Goal: Browse casually: Explore the website without a specific task or goal

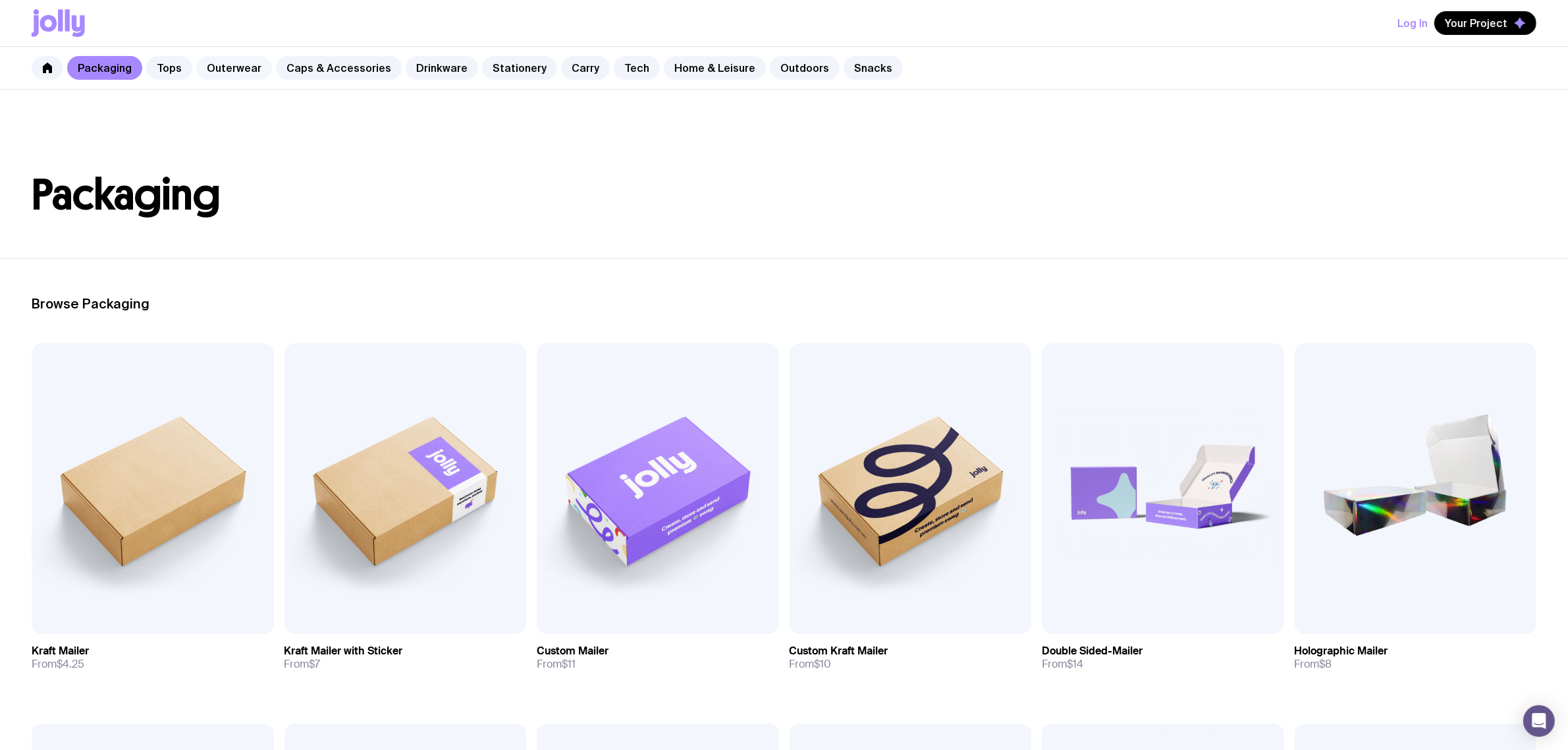
click at [248, 66] on link "Outerwear" at bounding box center [234, 68] width 76 height 24
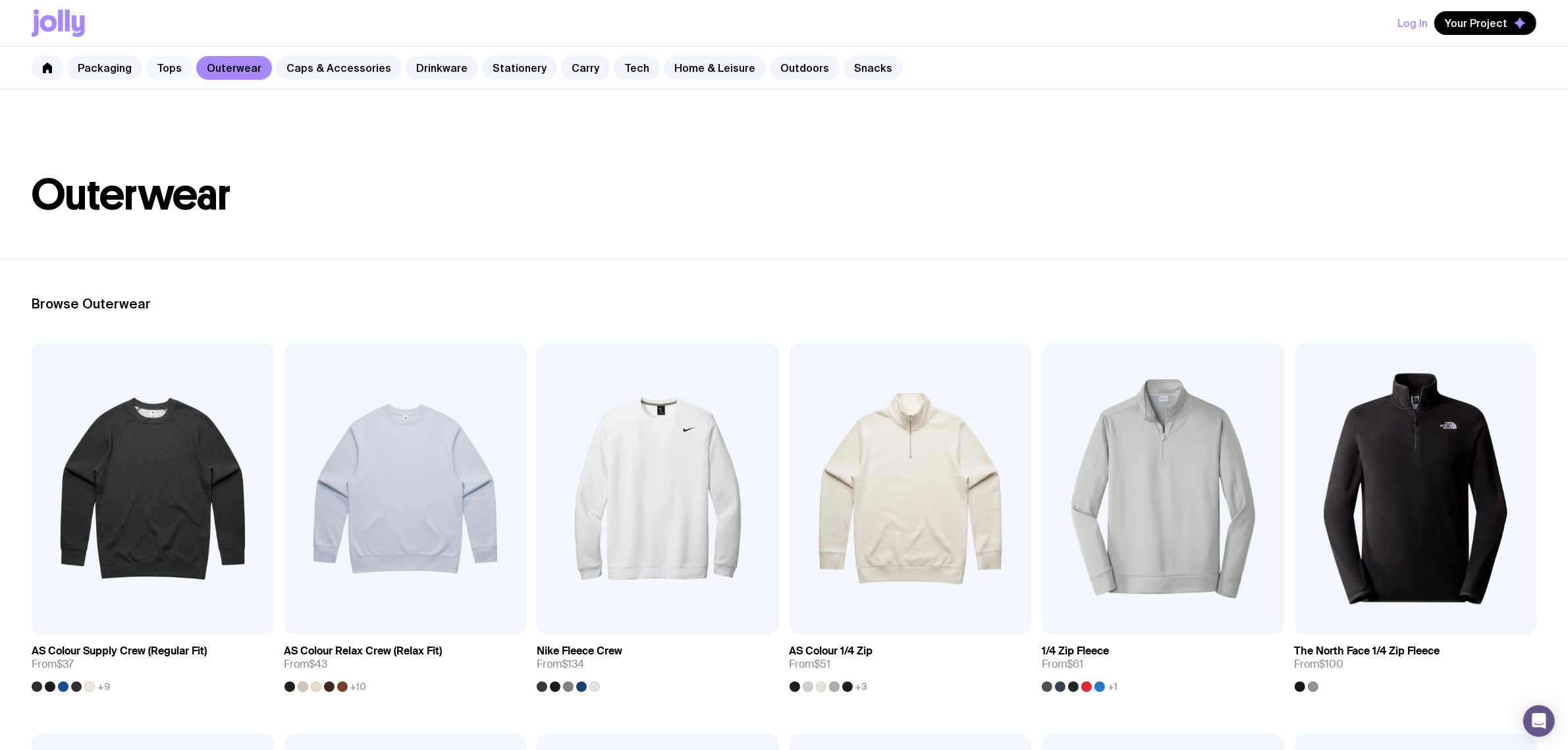
click at [152, 61] on link "Tops" at bounding box center [169, 68] width 46 height 24
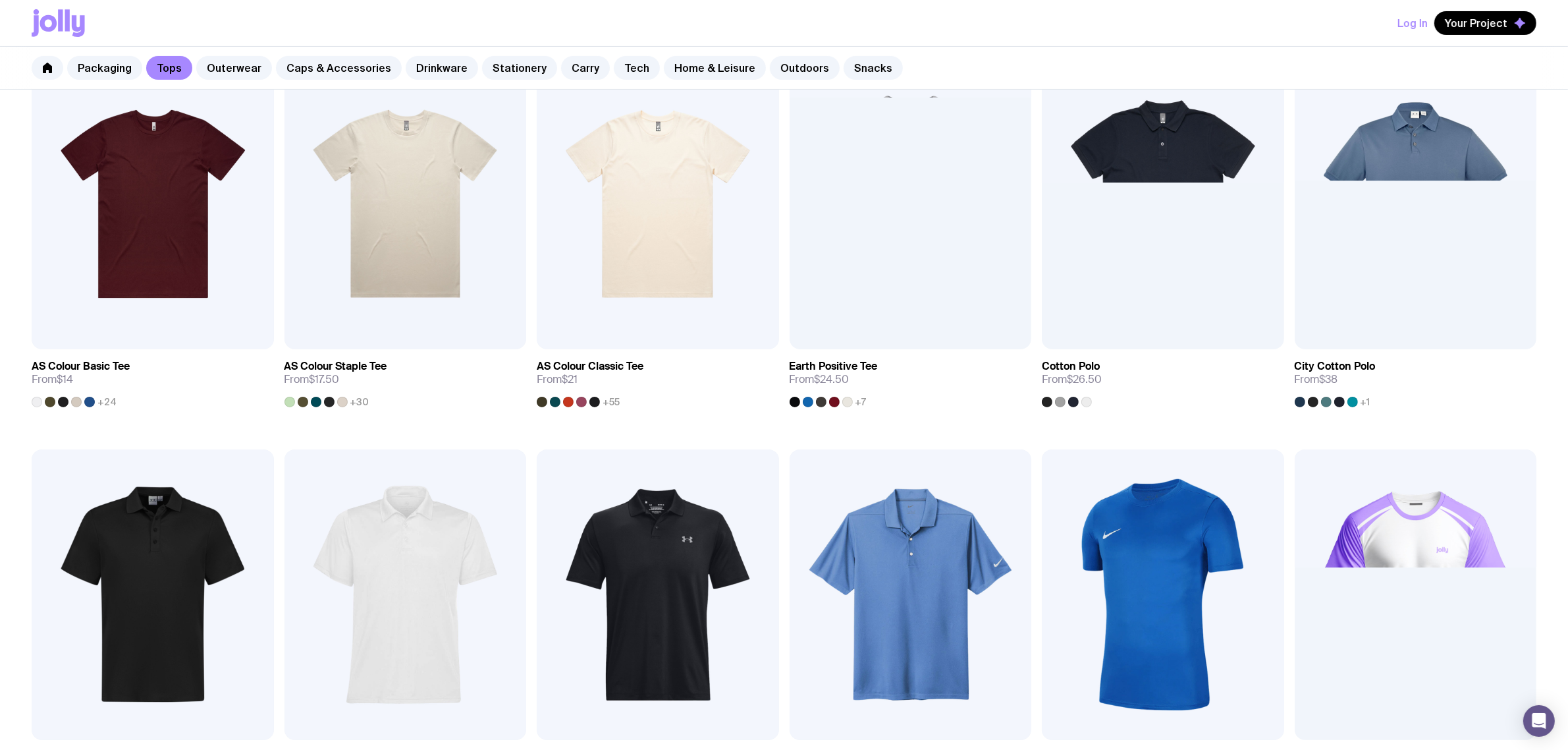
scroll to position [659, 0]
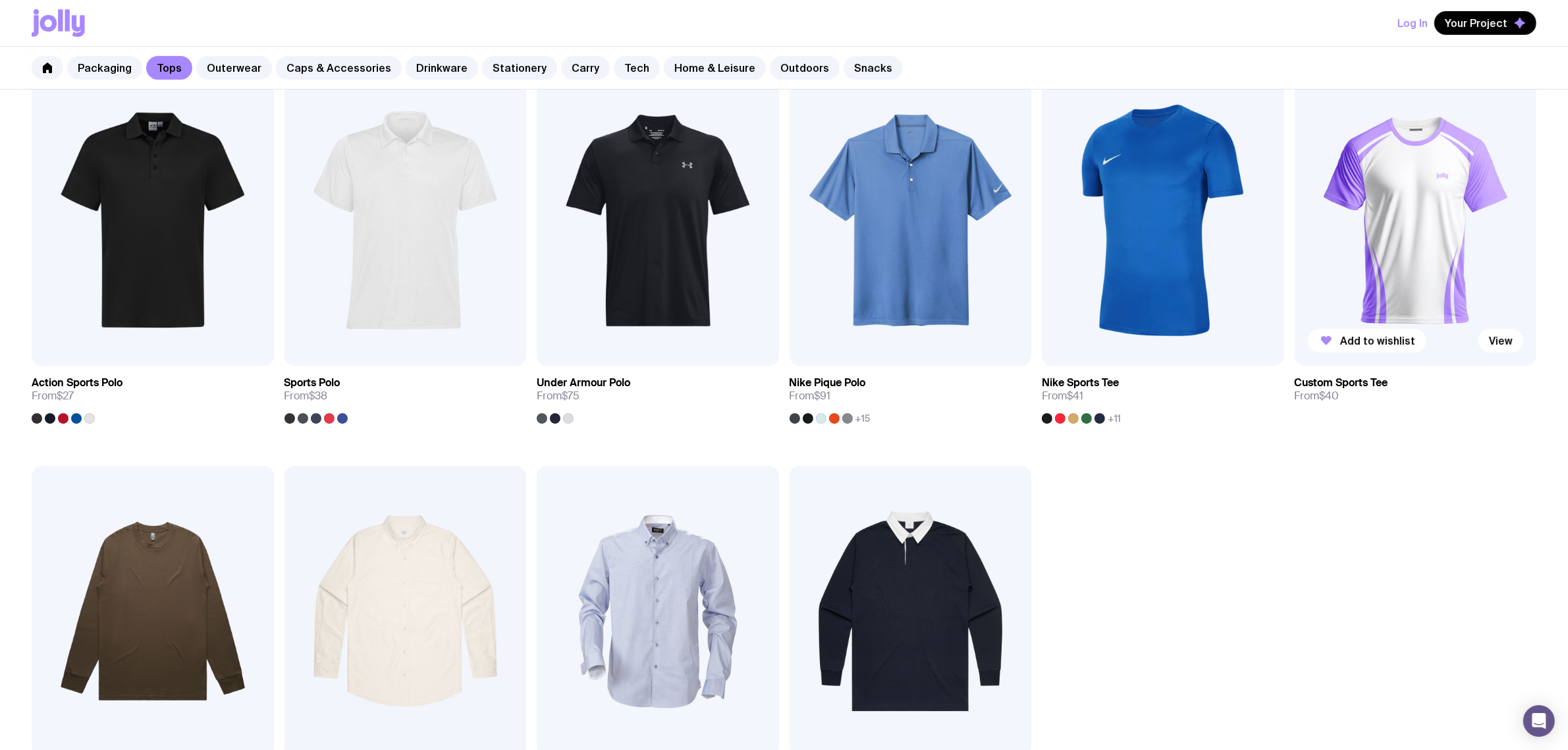
click at [1428, 196] on img at bounding box center [1416, 220] width 242 height 291
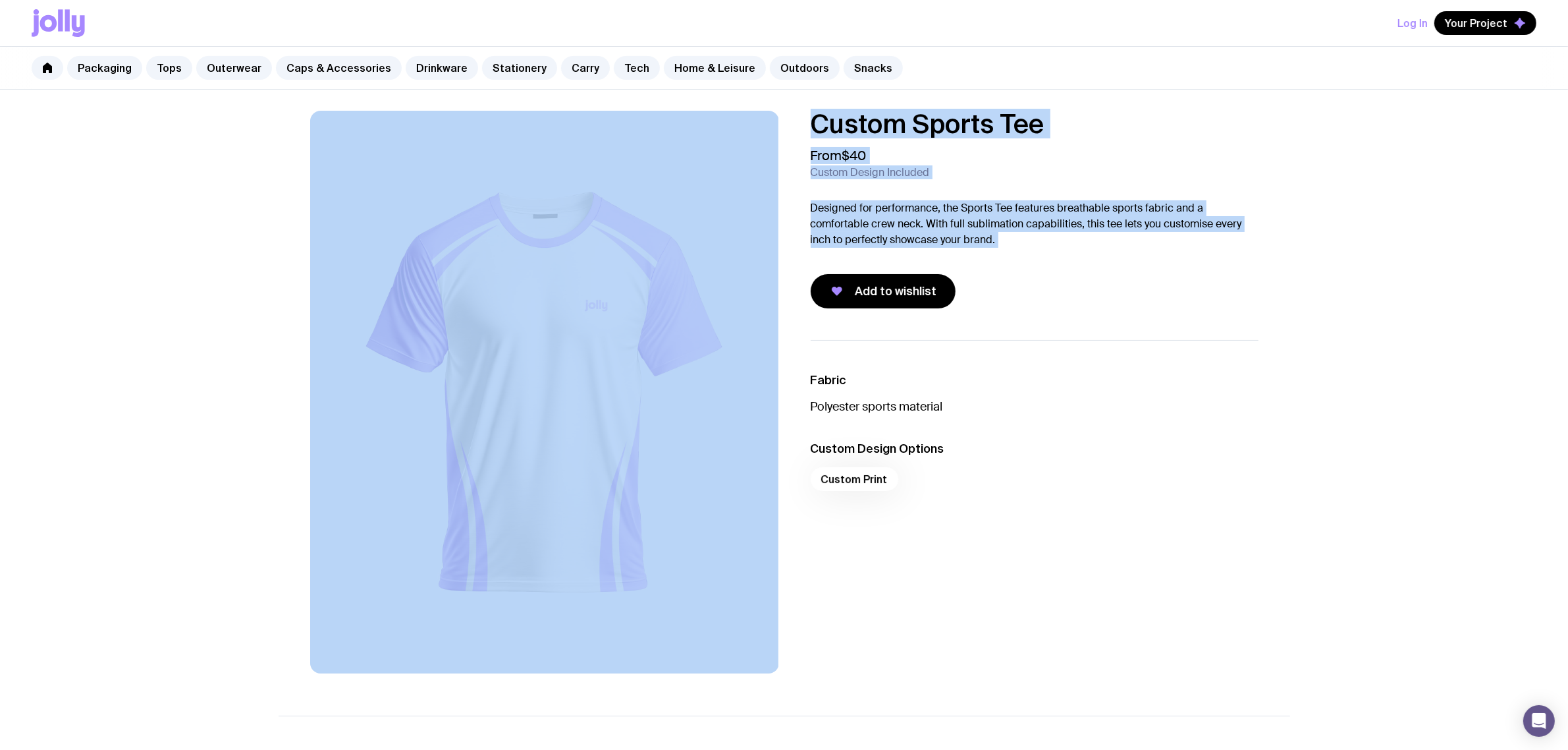
drag, startPoint x: 916, startPoint y: 225, endPoint x: 743, endPoint y: 199, distance: 174.9
click at [743, 199] on div "Custom Sports Tee From $40 Custom Design Included Designed for performance, the…" at bounding box center [784, 392] width 1011 height 563
click at [1063, 231] on p "Designed for performance, the Sports Tee features breathable sports fabric and …" at bounding box center [1035, 224] width 448 height 47
click at [1072, 244] on p "Designed for performance, the Sports Tee features breathable sports fabric and …" at bounding box center [1035, 224] width 448 height 47
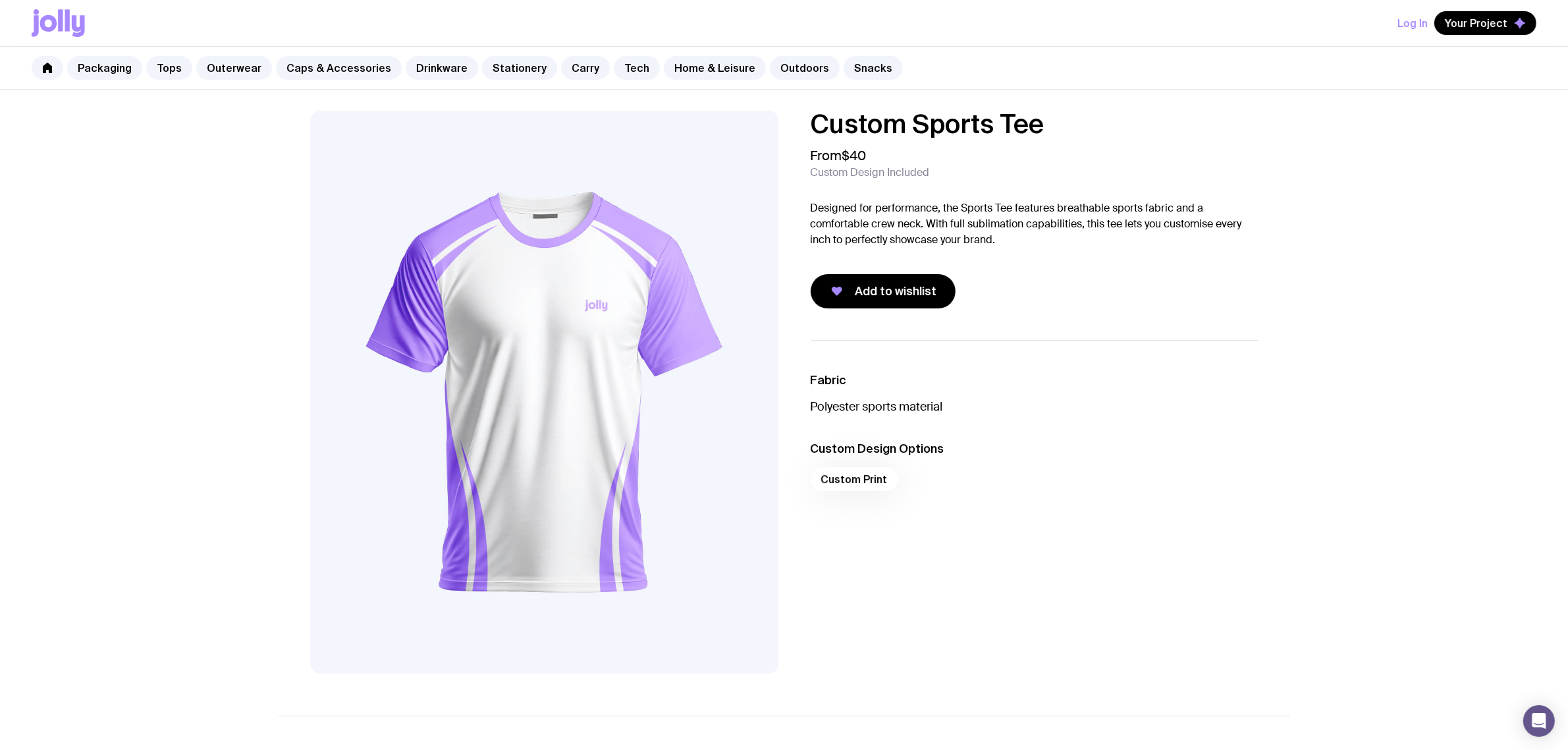
click at [1074, 244] on p "Designed for performance, the Sports Tee features breathable sports fabric and …" at bounding box center [1035, 224] width 448 height 47
click at [1069, 248] on div "Custom Sports Tee From $40 Custom Design Included Designed for performance, the…" at bounding box center [1035, 209] width 448 height 198
click at [1154, 198] on div "Custom Sports Tee From $40 Custom Design Included Designed for performance, the…" at bounding box center [1035, 209] width 448 height 198
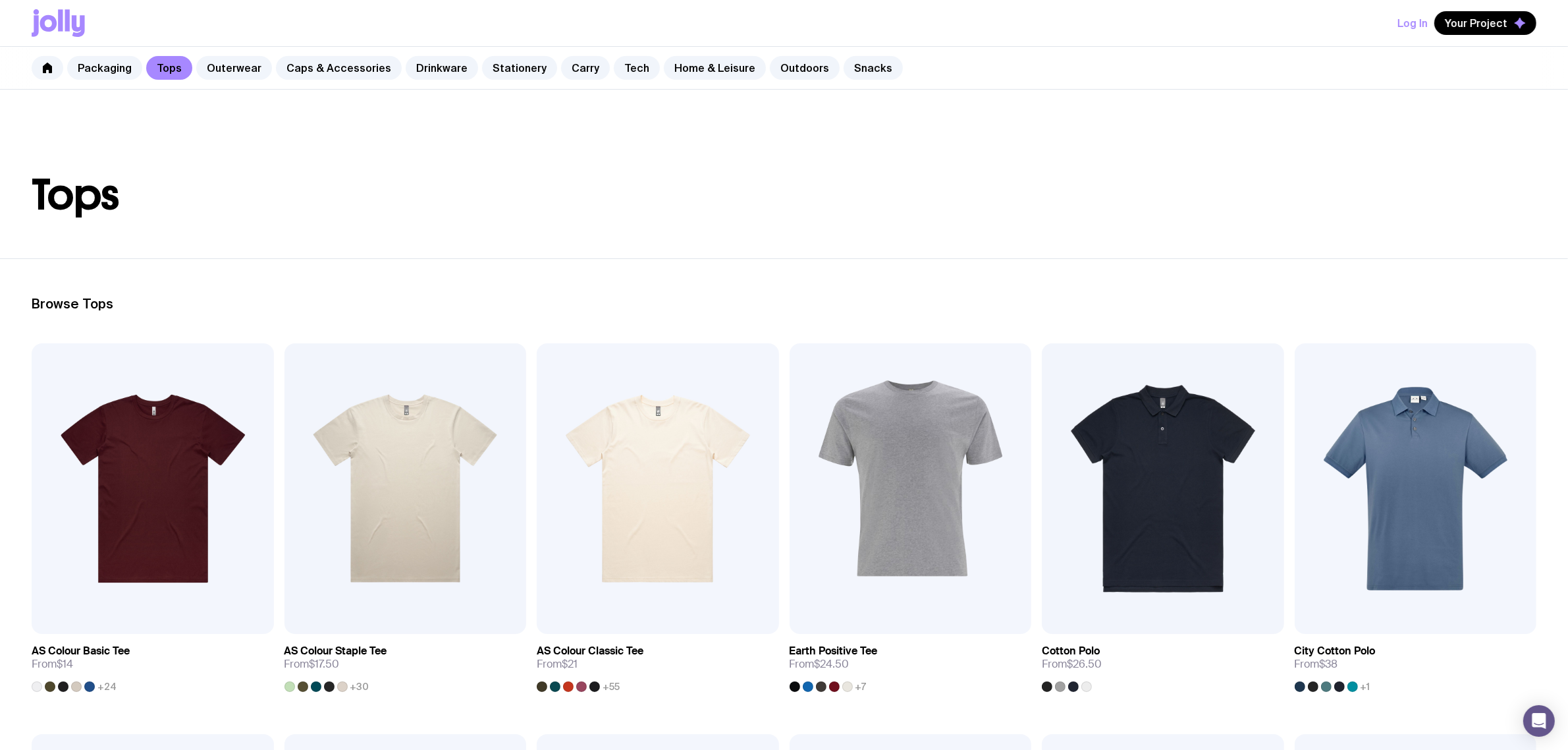
click at [1160, 23] on div "Log In Your Project" at bounding box center [784, 23] width 1505 height 46
click at [1140, 38] on div "Log In Your Project" at bounding box center [784, 23] width 1505 height 46
click at [1205, 65] on div "Packaging Tops Outerwear Caps & Accessories Drinkware Stationery Carry Tech Hom…" at bounding box center [784, 68] width 1568 height 43
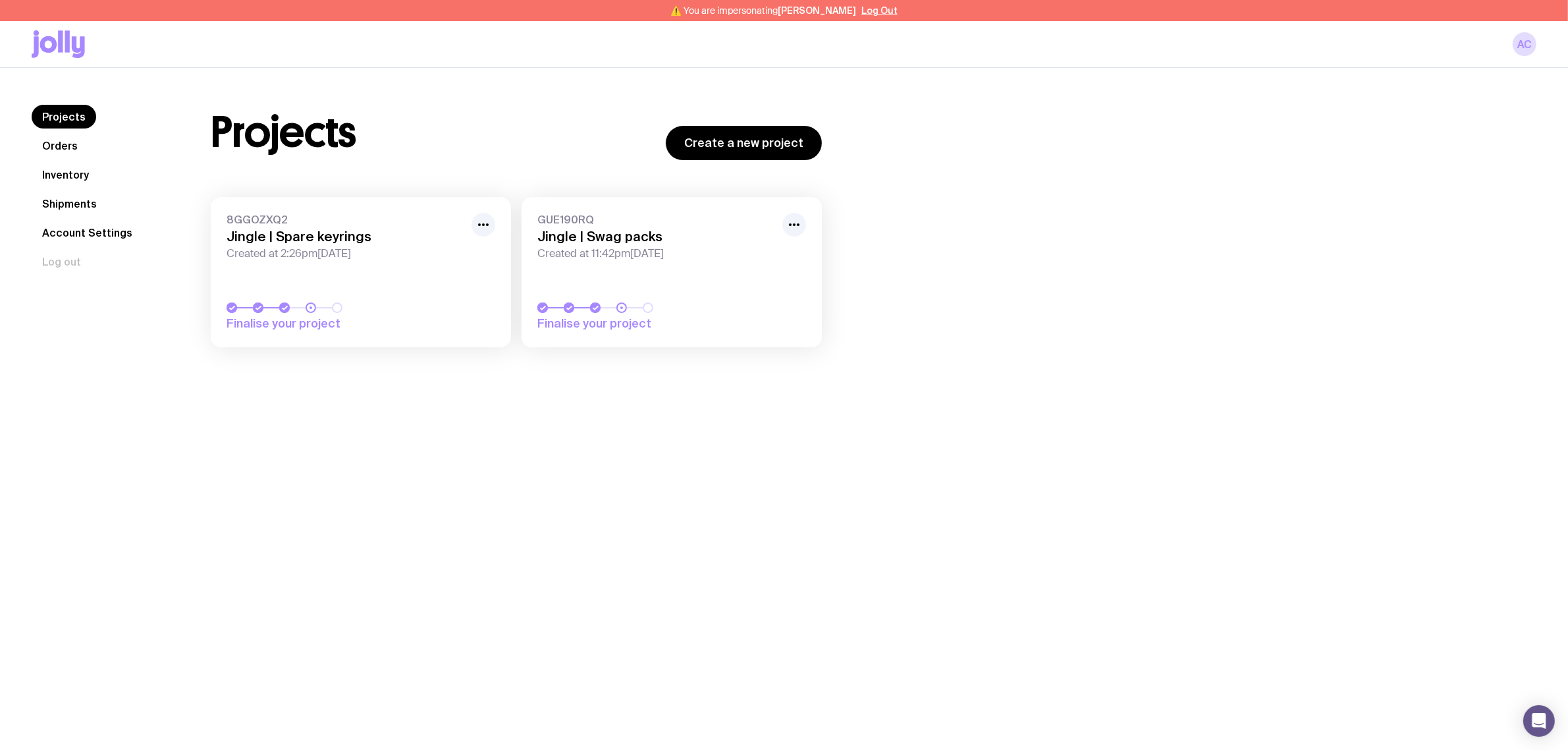
click at [629, 268] on link "GUE190RQ Jingle | Swag packs Created at 11:42pm, Mon 28th Jul 2025 Finalise you…" at bounding box center [671, 272] width 300 height 151
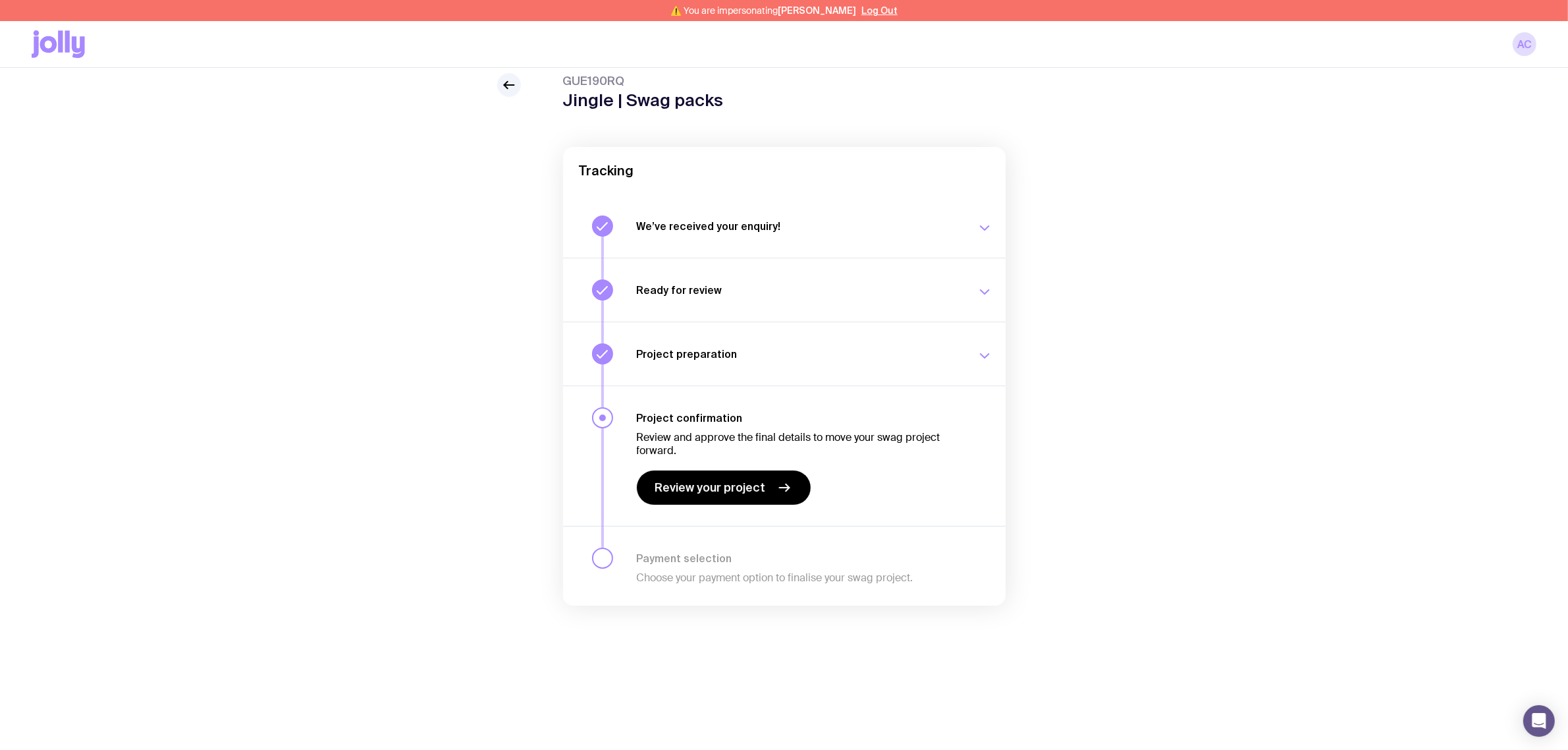
scroll to position [68, 0]
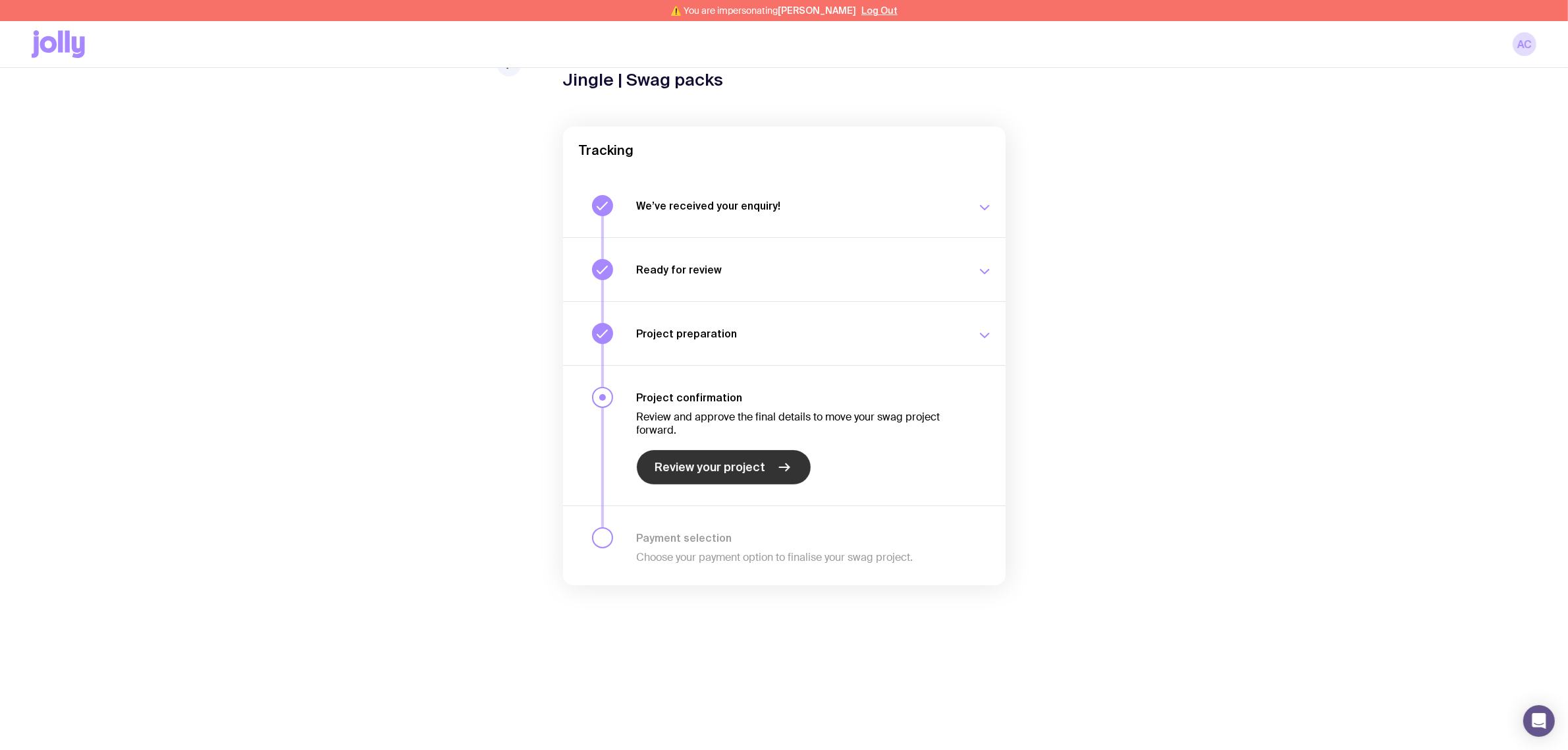
click at [769, 465] on link "Review your project" at bounding box center [724, 467] width 174 height 34
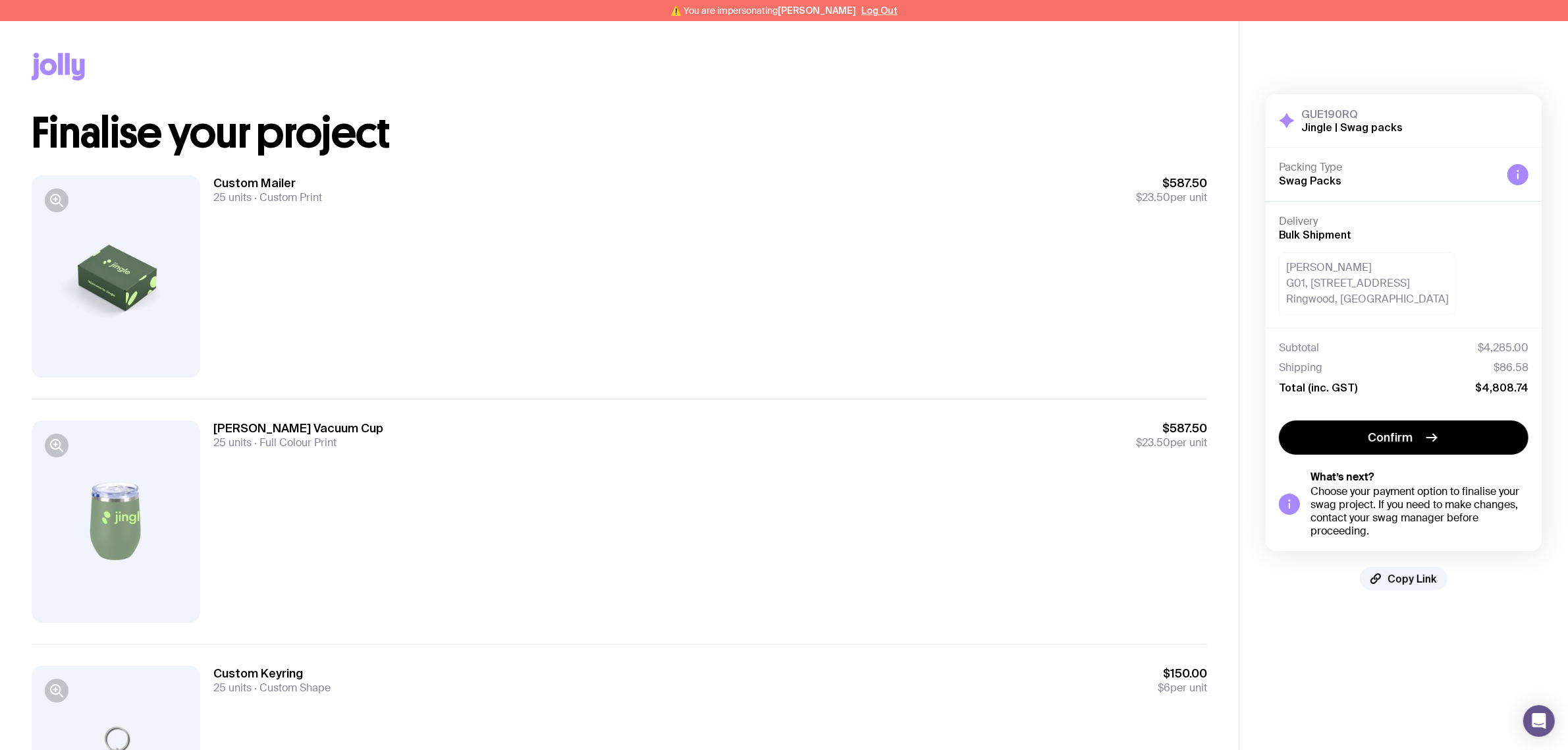
click at [878, 7] on button "Log Out" at bounding box center [880, 11] width 36 height 11
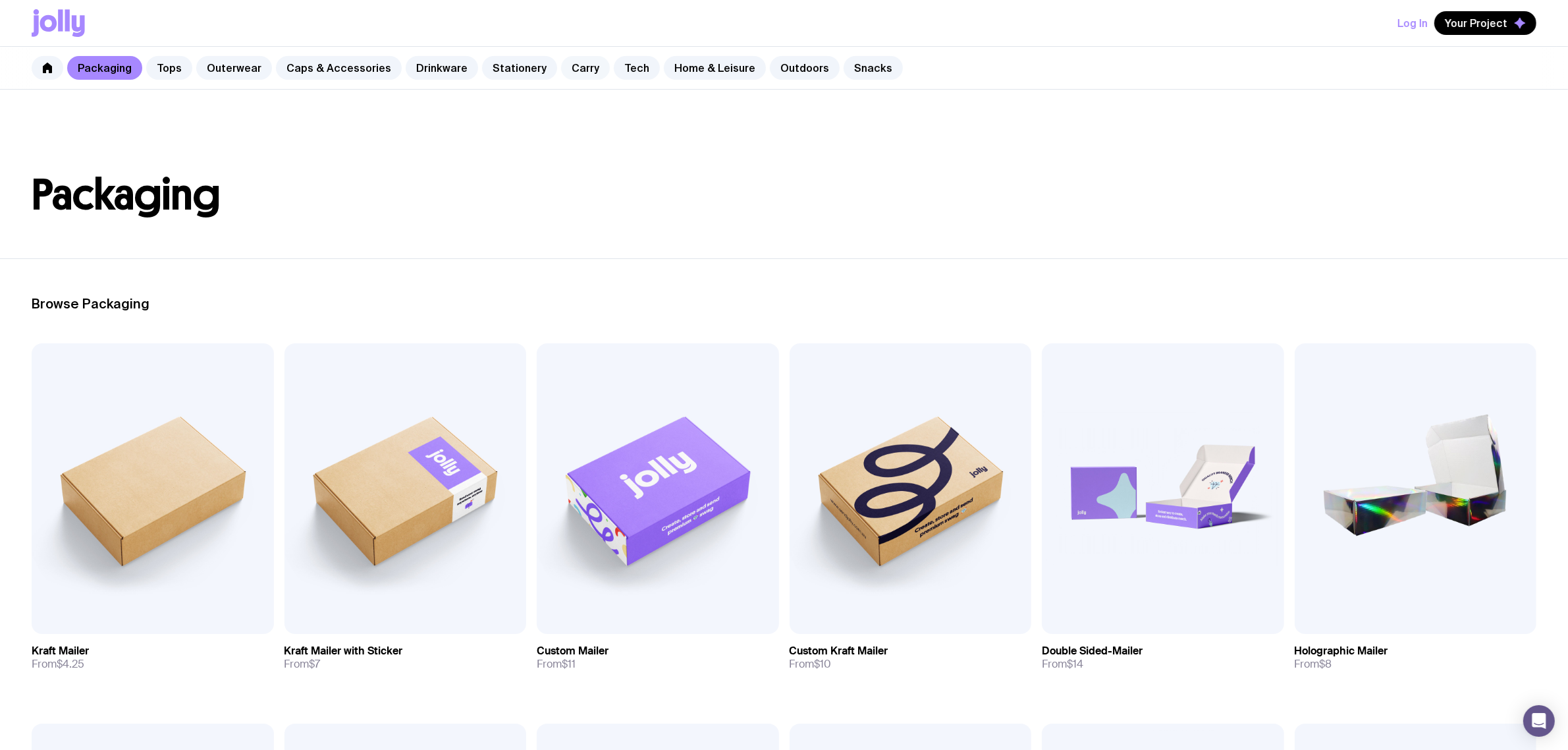
click at [561, 70] on link "Carry" at bounding box center [586, 68] width 49 height 24
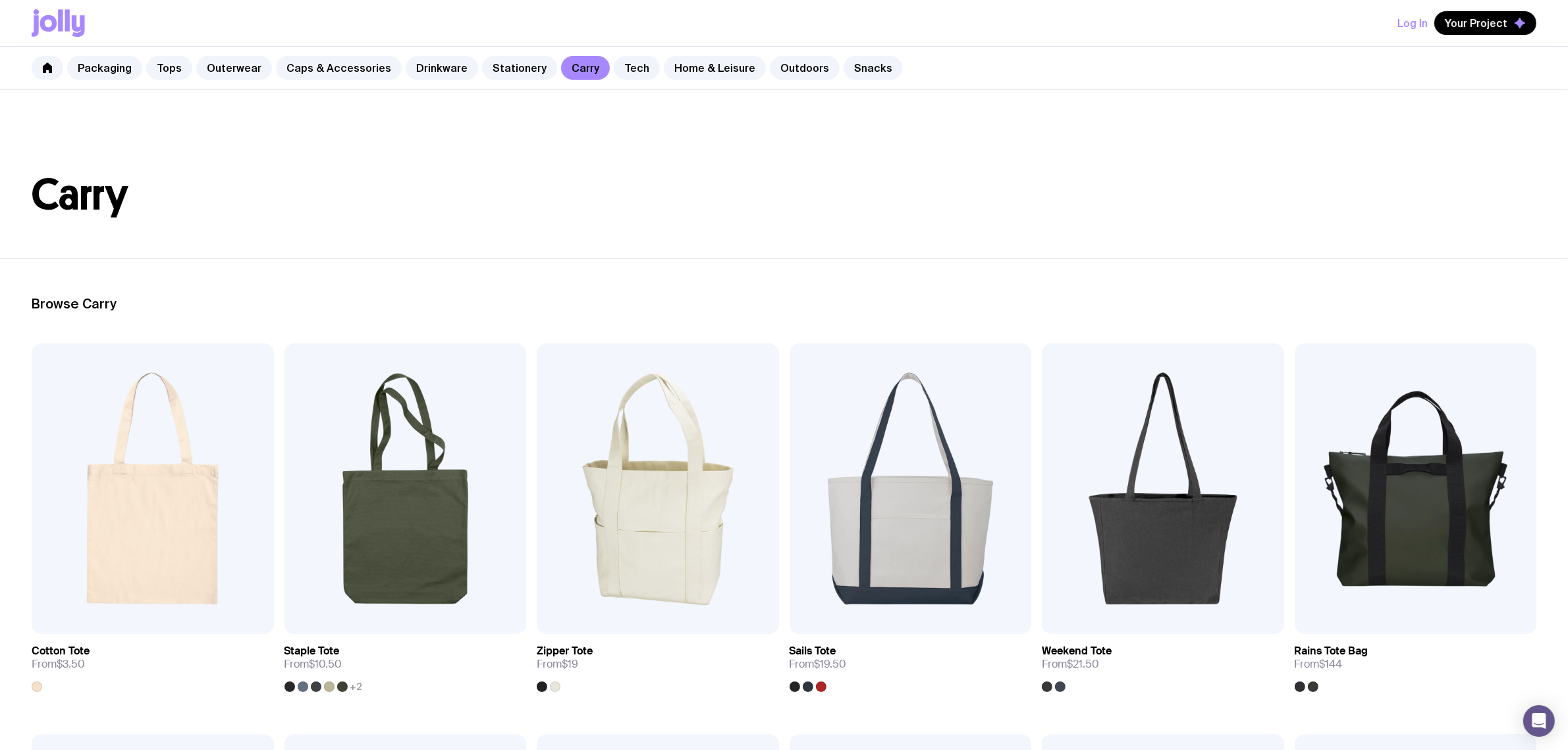
click at [418, 102] on header "Carry" at bounding box center [784, 174] width 1568 height 169
click at [418, 103] on header "Carry" at bounding box center [784, 174] width 1568 height 169
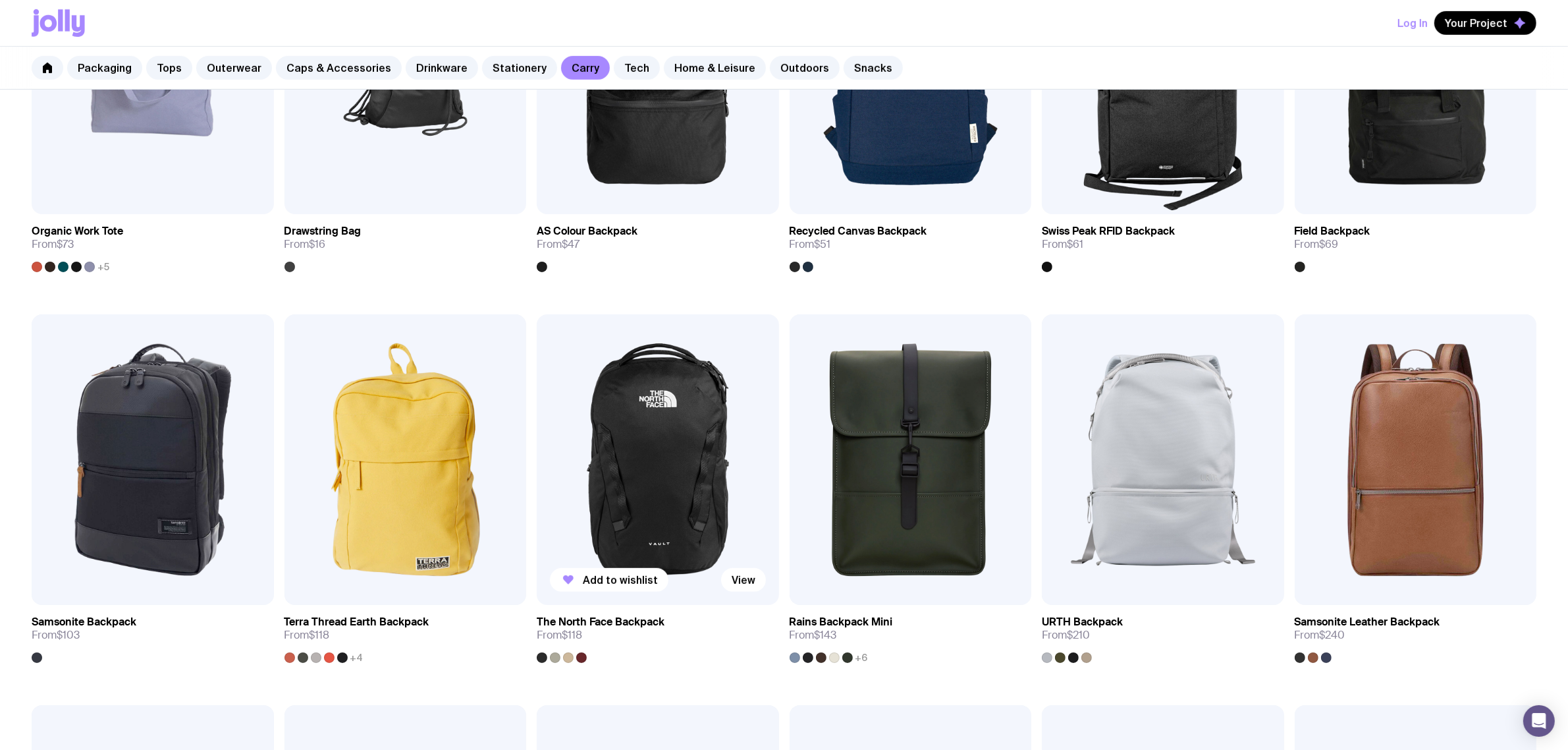
scroll to position [906, 0]
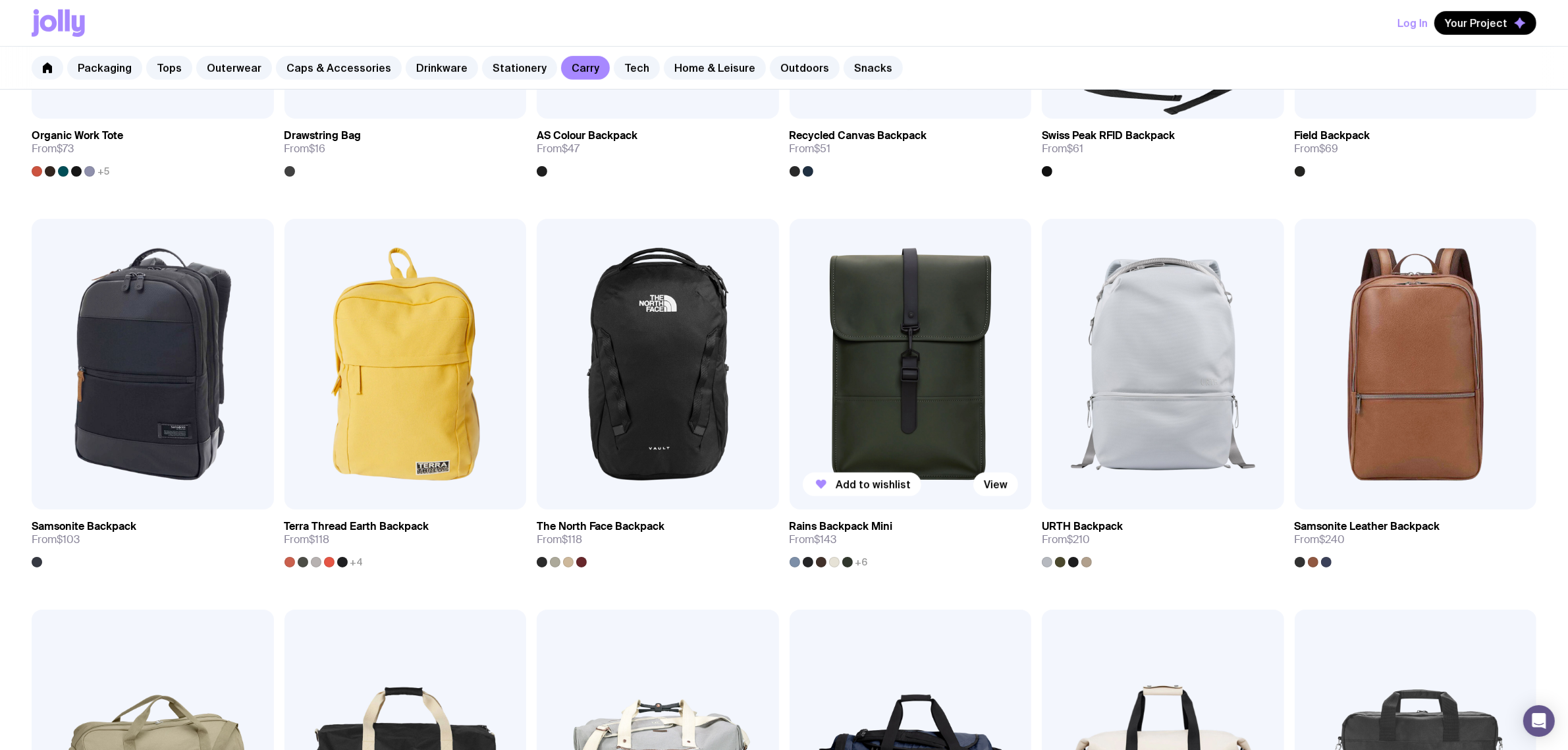
click at [902, 324] on img at bounding box center [910, 364] width 242 height 291
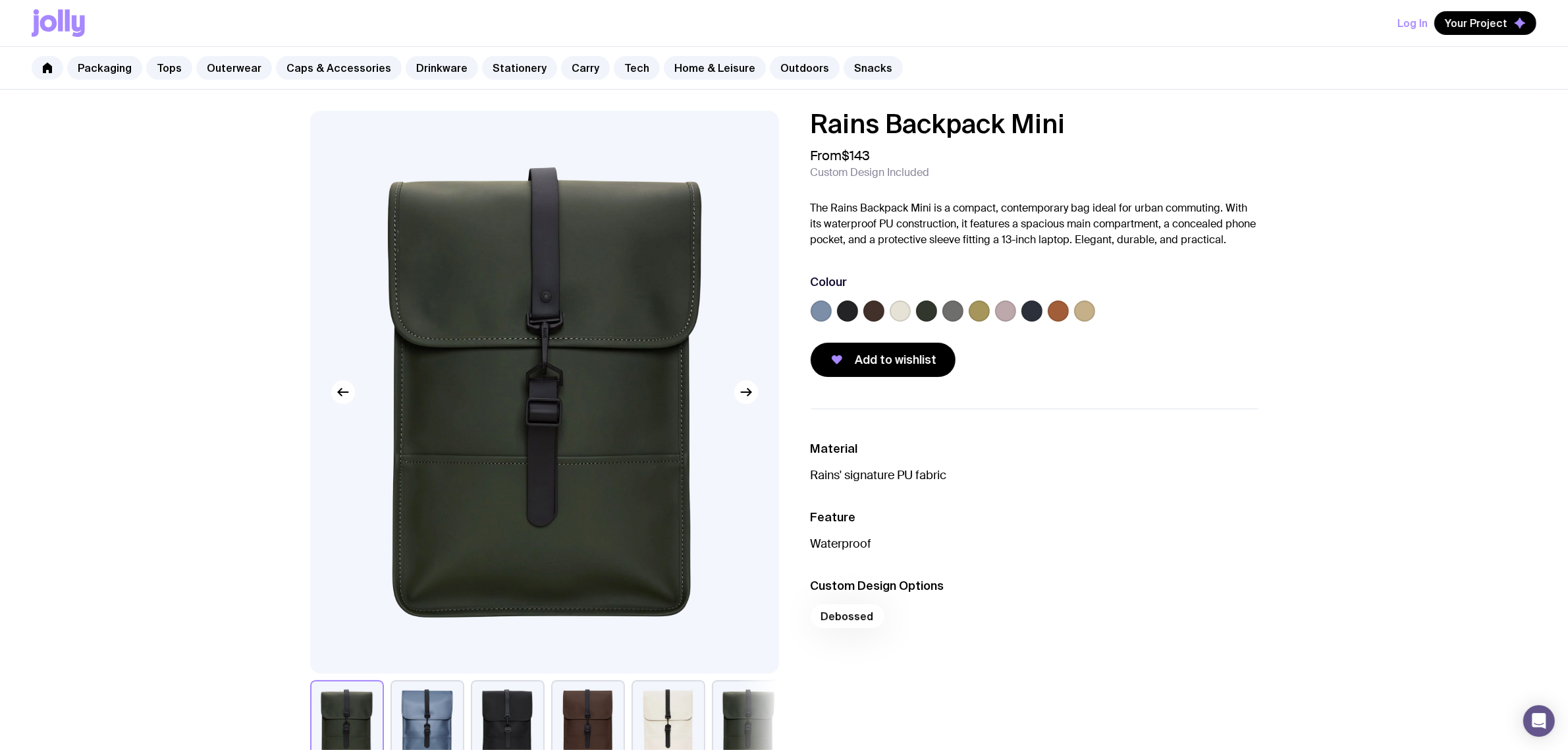
click at [953, 279] on div "Colour" at bounding box center [1035, 282] width 448 height 16
click at [1288, 337] on div "Rains Backpack Mini From $143 Custom Design Included The Rains Backpack Mini is…" at bounding box center [784, 441] width 1011 height 662
click at [1094, 313] on label at bounding box center [1084, 311] width 21 height 21
click at [0, 0] on input "radio" at bounding box center [0, 0] width 0 height 0
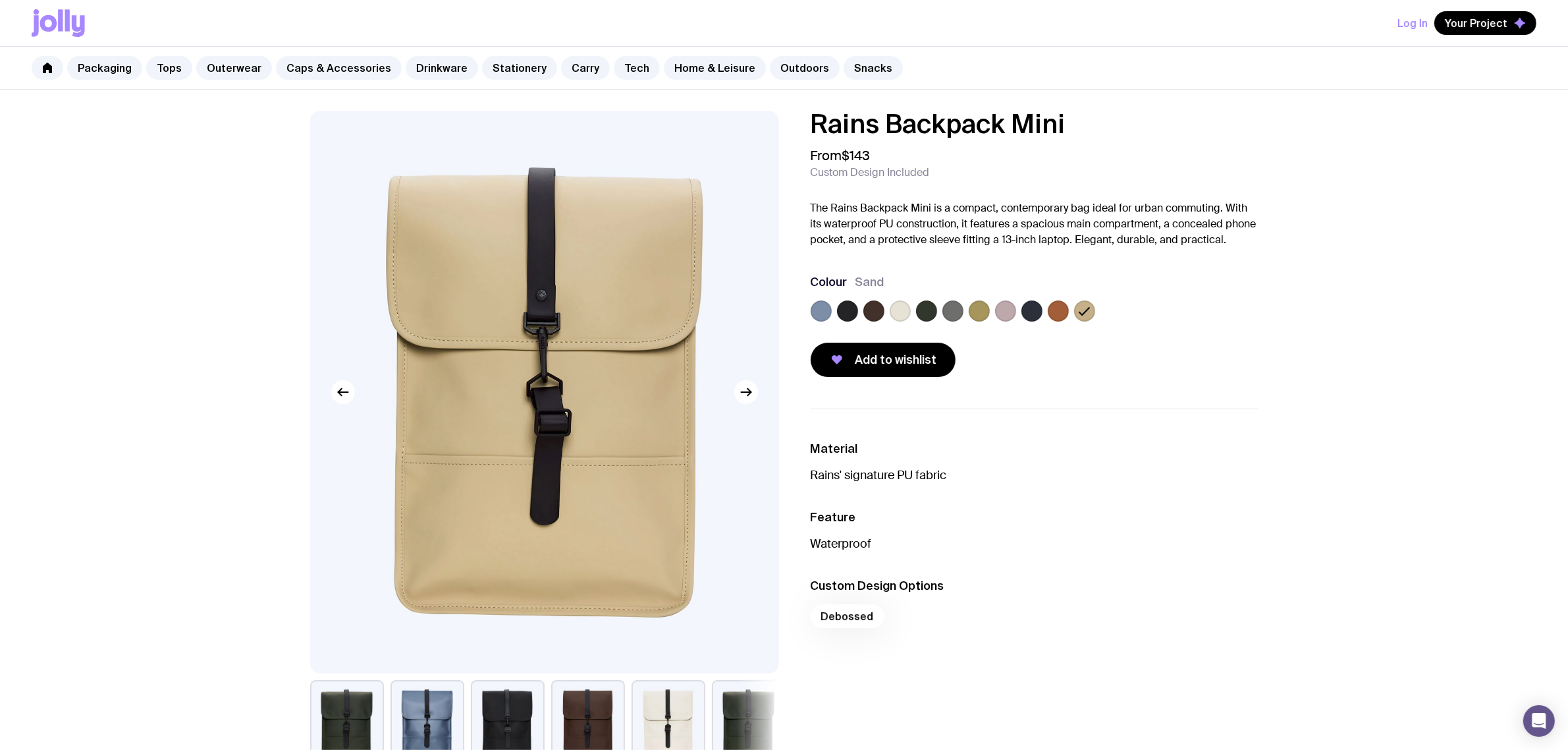
click at [1056, 315] on label at bounding box center [1058, 311] width 21 height 21
click at [0, 0] on input "radio" at bounding box center [0, 0] width 0 height 0
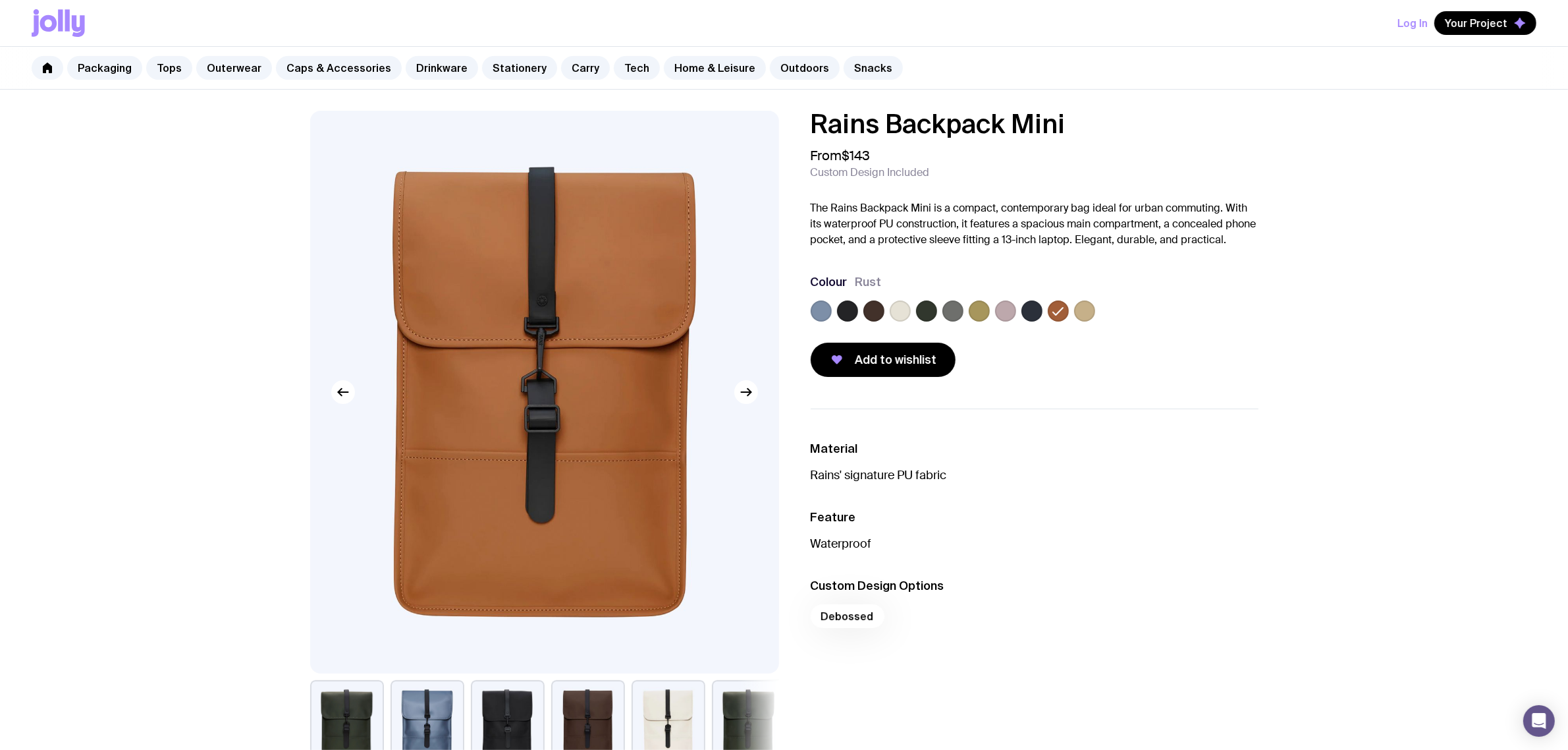
click at [930, 315] on label at bounding box center [926, 311] width 21 height 21
click at [0, 0] on input "radio" at bounding box center [0, 0] width 0 height 0
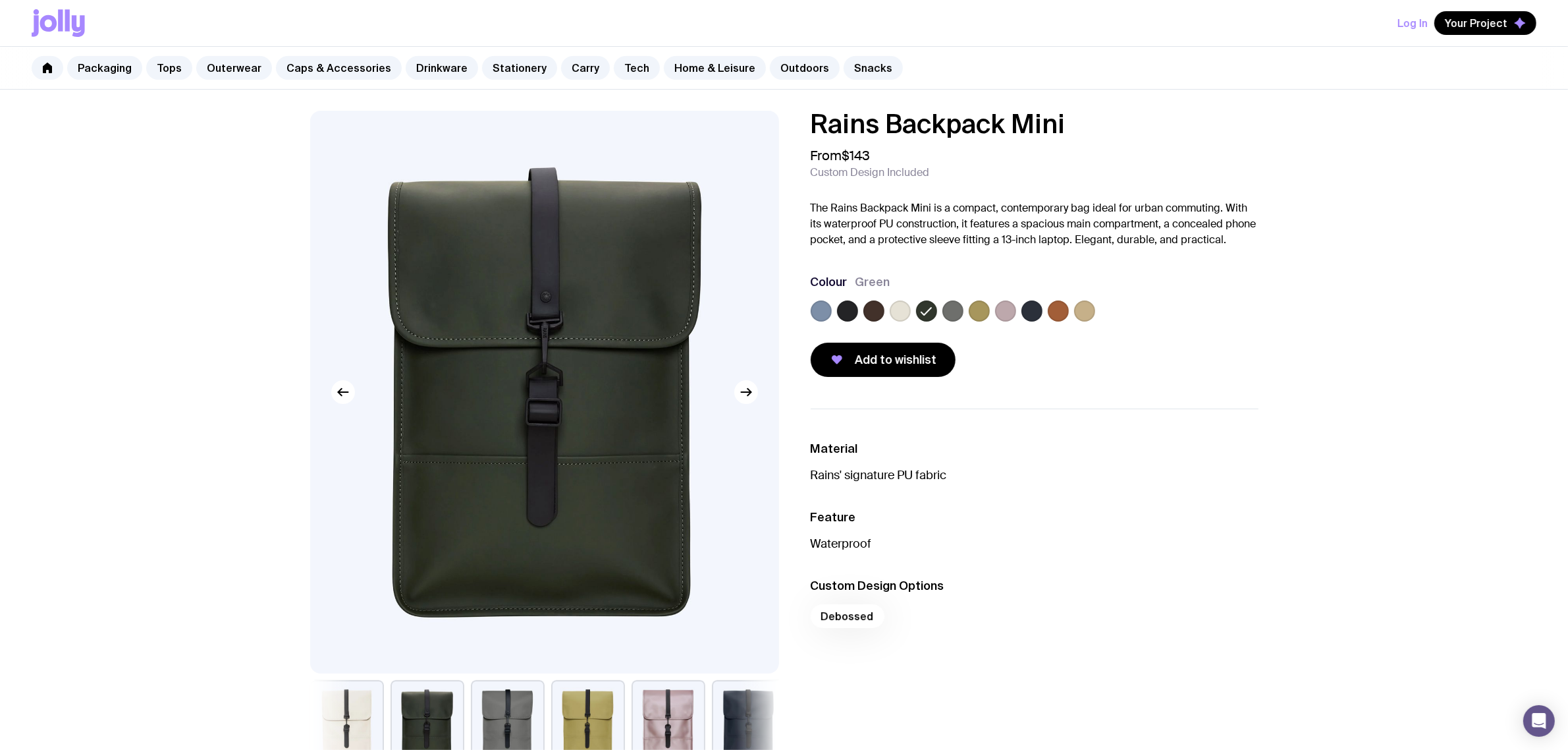
drag, startPoint x: 1041, startPoint y: 357, endPoint x: 1006, endPoint y: 344, distance: 37.3
click at [1040, 357] on div "Add to wishlist" at bounding box center [1035, 360] width 448 height 34
click at [982, 324] on div at bounding box center [1035, 313] width 448 height 26
click at [947, 314] on label at bounding box center [953, 311] width 21 height 21
click at [0, 0] on input "radio" at bounding box center [0, 0] width 0 height 0
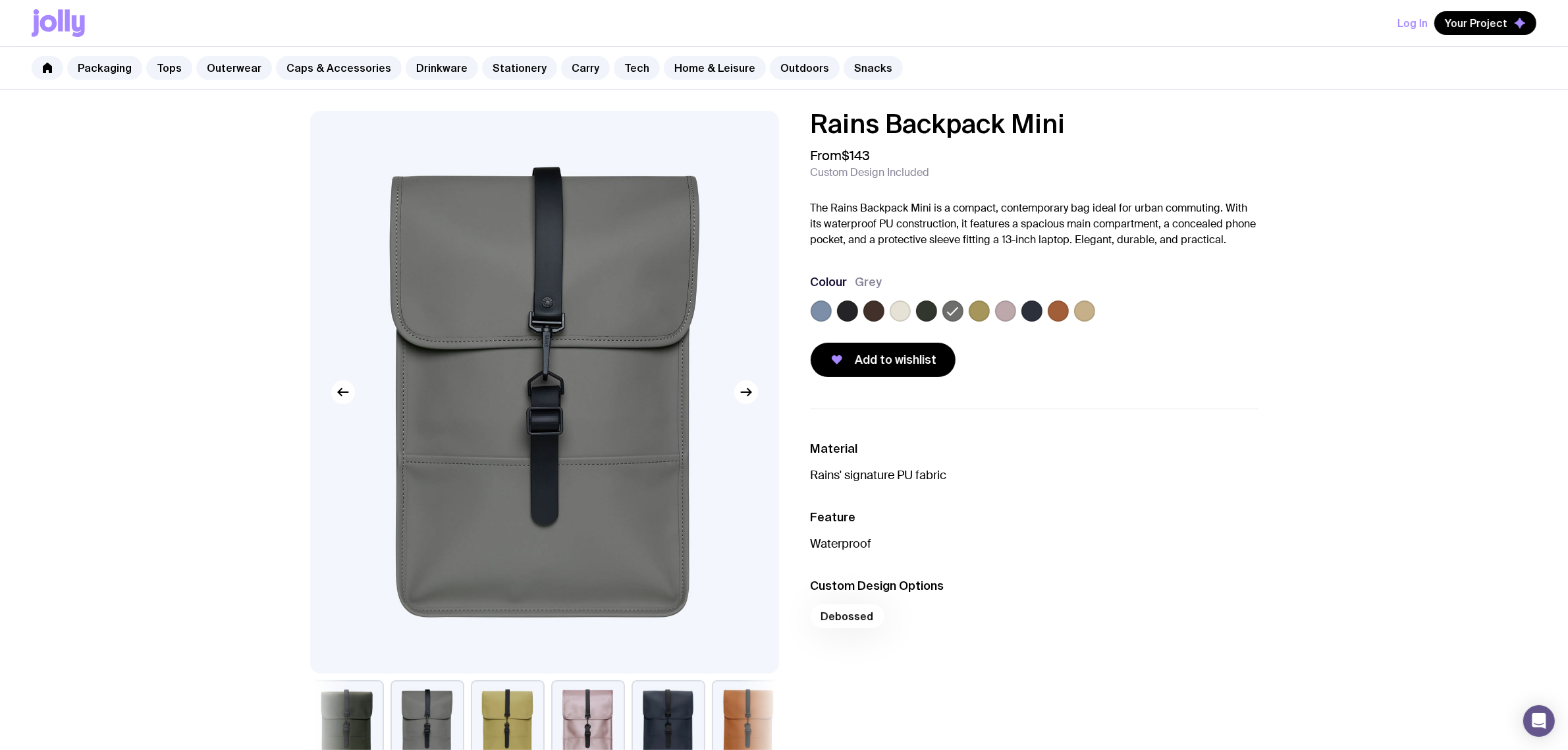
click at [890, 309] on label at bounding box center [900, 311] width 21 height 21
click at [0, 0] on input "radio" at bounding box center [0, 0] width 0 height 0
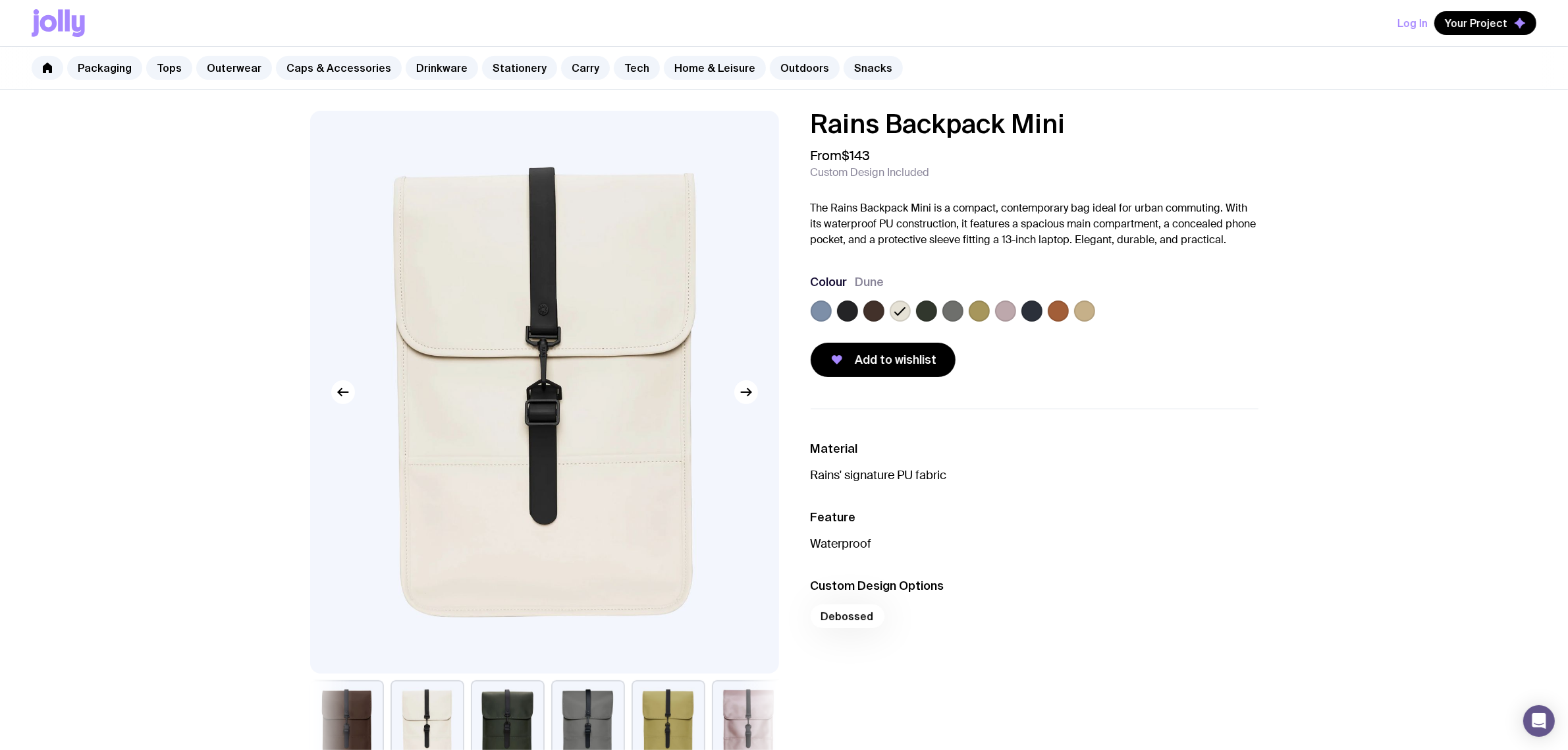
click at [877, 315] on label at bounding box center [874, 311] width 21 height 21
click at [0, 0] on input "radio" at bounding box center [0, 0] width 0 height 0
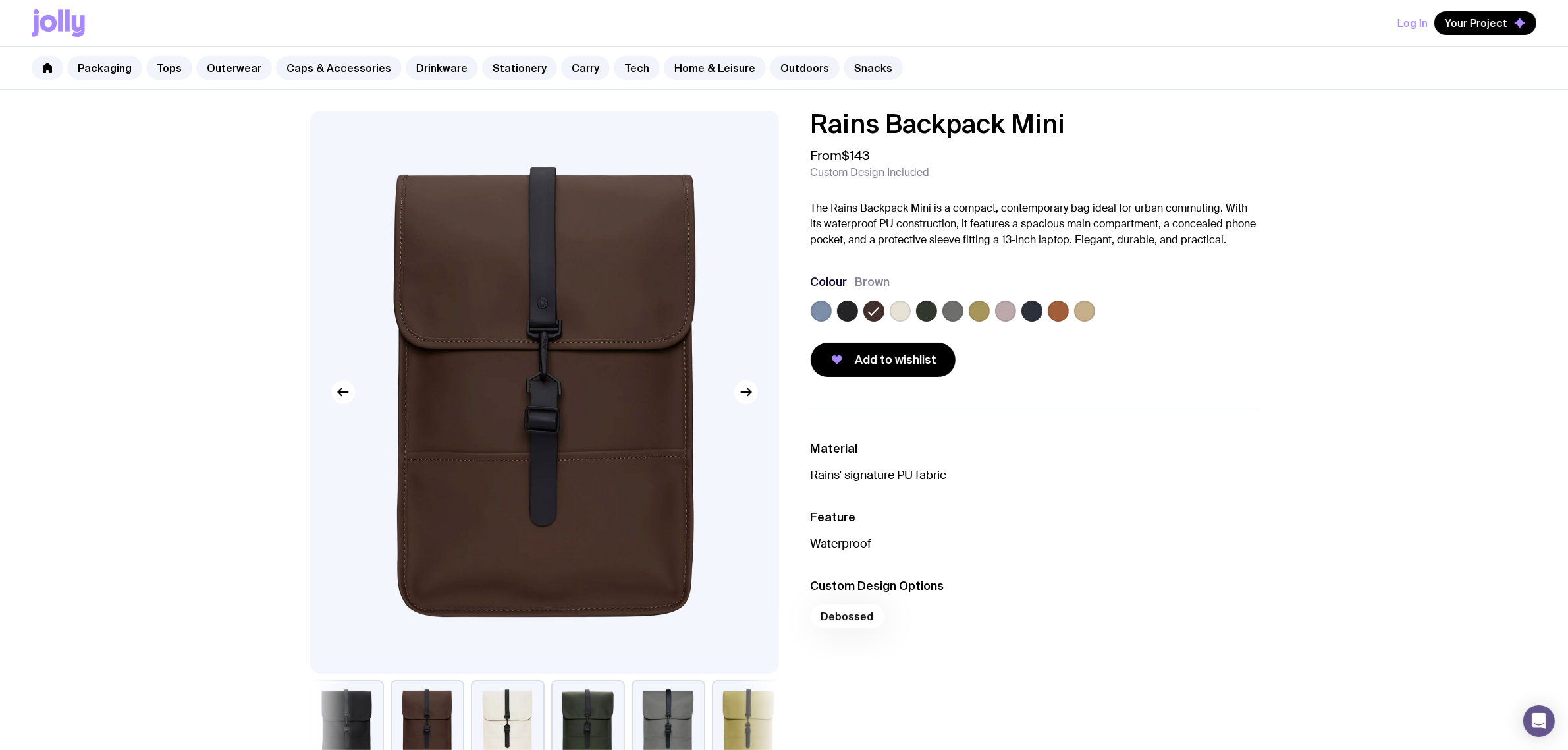
click at [845, 311] on label at bounding box center [847, 311] width 21 height 21
click at [0, 0] on input "radio" at bounding box center [0, 0] width 0 height 0
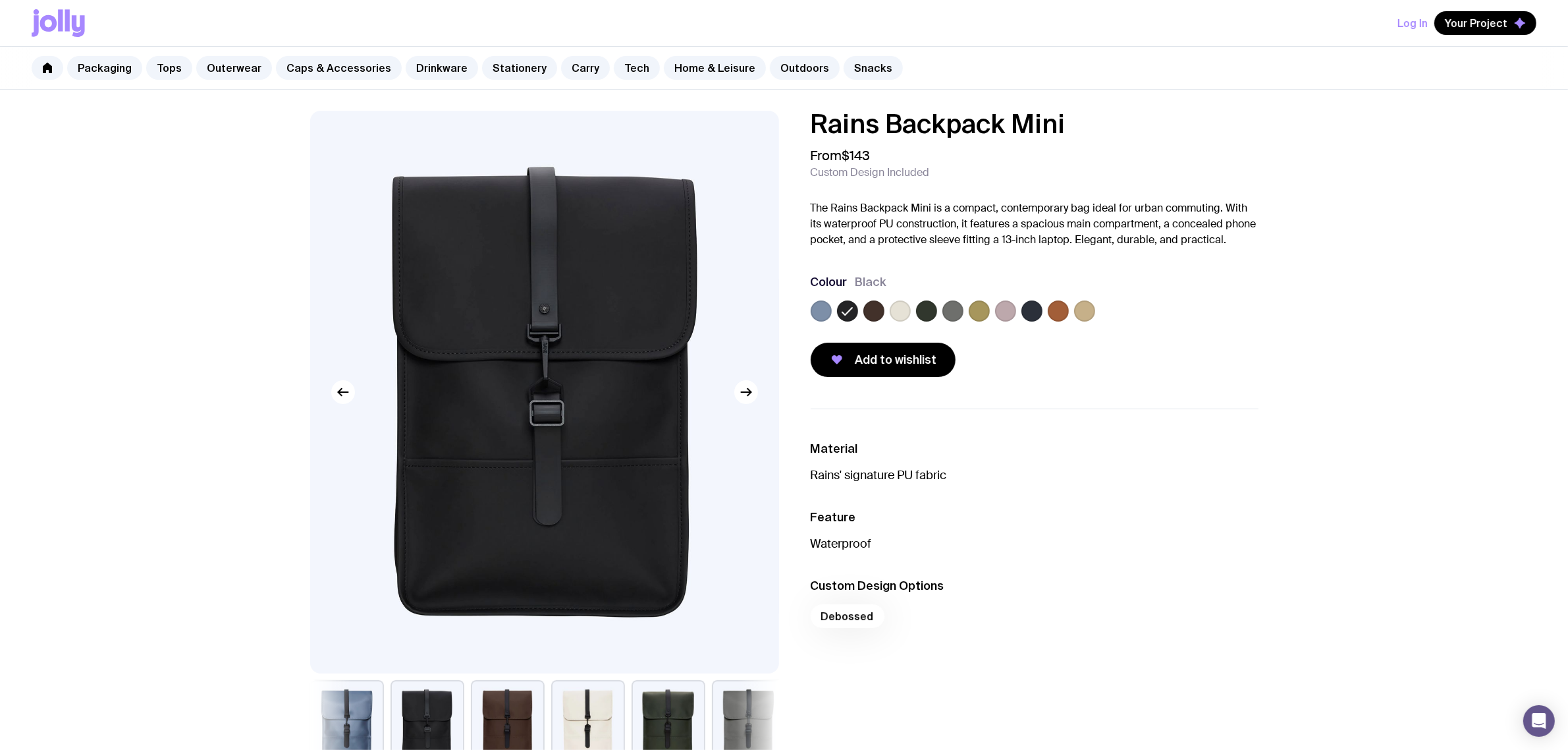
click at [926, 315] on label at bounding box center [926, 311] width 21 height 21
click at [0, 0] on input "radio" at bounding box center [0, 0] width 0 height 0
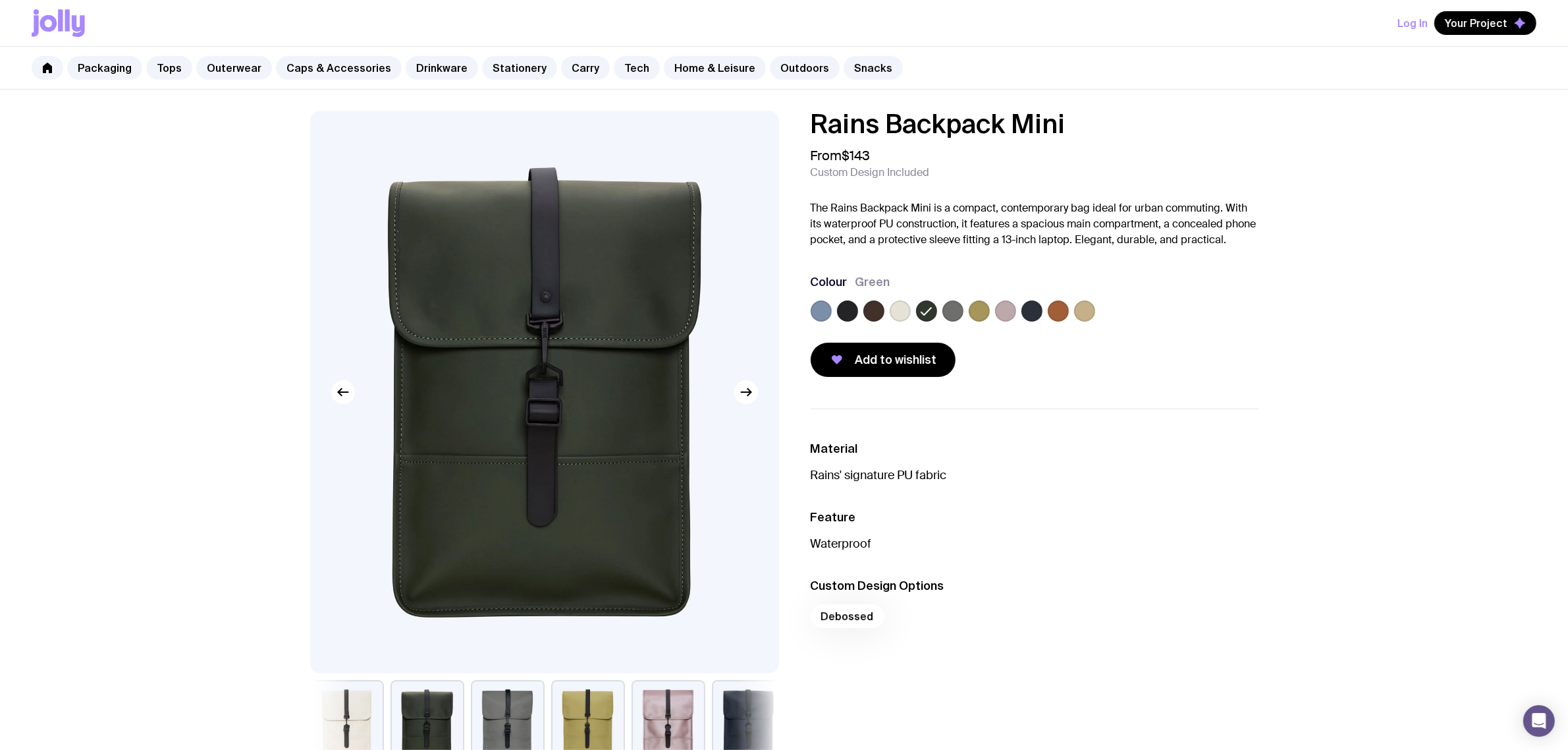
click at [1215, 282] on div "Colour Green" at bounding box center [1035, 282] width 448 height 16
click at [1213, 284] on div "Colour Green" at bounding box center [1035, 282] width 448 height 16
click at [936, 221] on p "The Rains Backpack Mini is a compact, contemporary bag ideal for urban commutin…" at bounding box center [1035, 224] width 448 height 47
drag, startPoint x: 1053, startPoint y: 218, endPoint x: 1061, endPoint y: 286, distance: 68.5
click at [1053, 219] on p "The Rains Backpack Mini is a compact, contemporary bag ideal for urban commutin…" at bounding box center [1035, 224] width 448 height 47
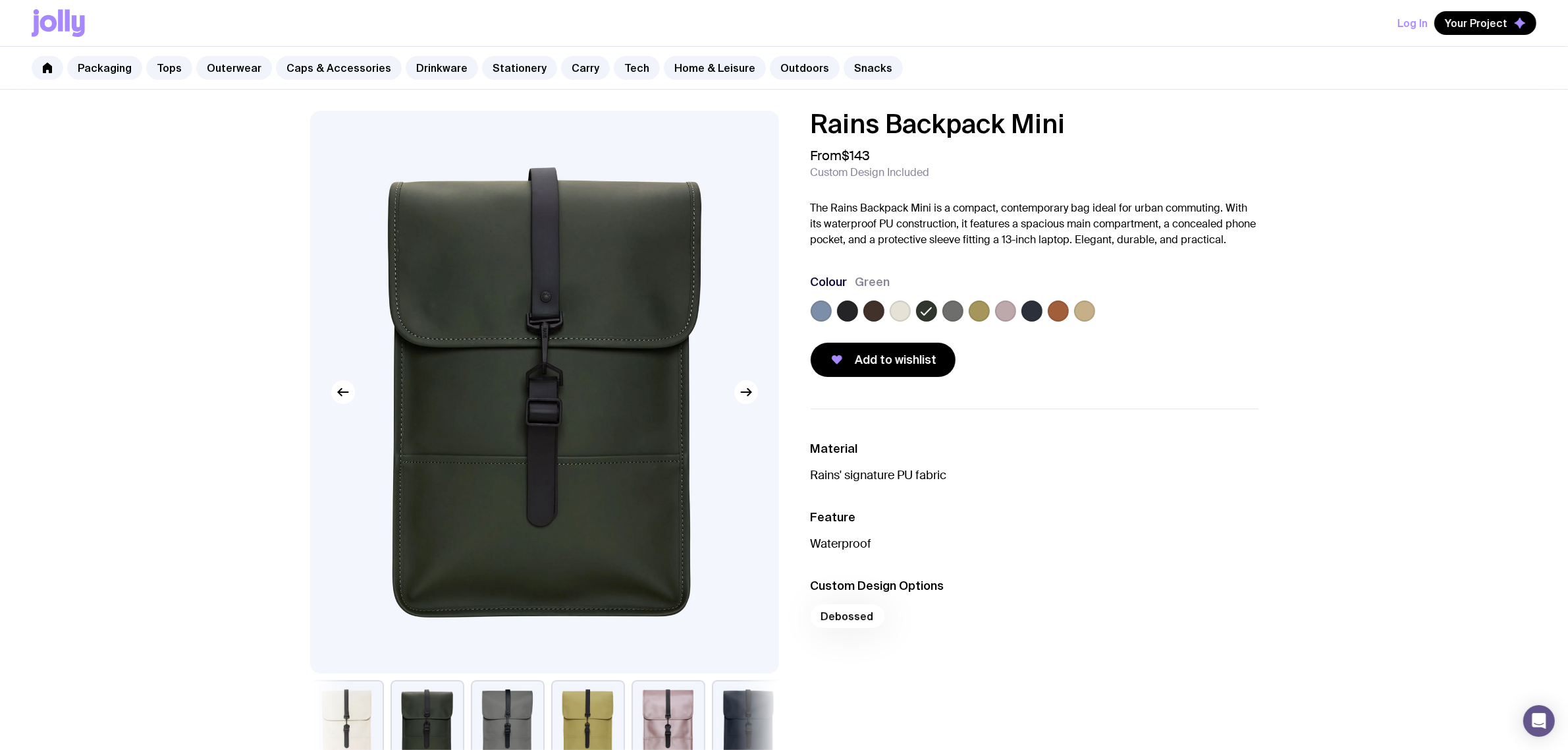
click at [941, 208] on p "The Rains Backpack Mini is a compact, contemporary bag ideal for urban commutin…" at bounding box center [1035, 224] width 448 height 47
click at [1123, 250] on div "Rains Backpack Mini From $143 Custom Design Included The Rains Backpack Mini is…" at bounding box center [1035, 244] width 448 height 266
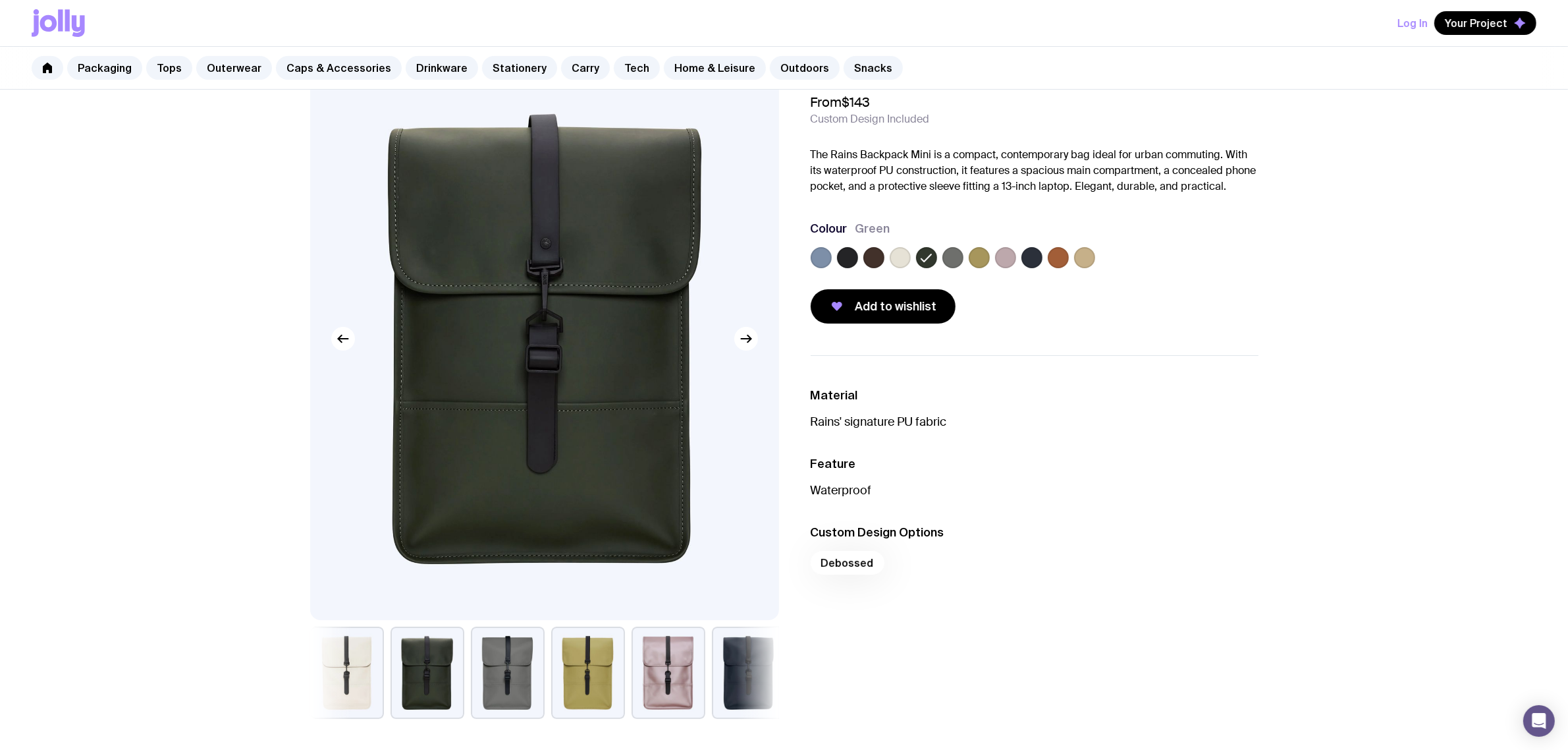
scroll to position [82, 0]
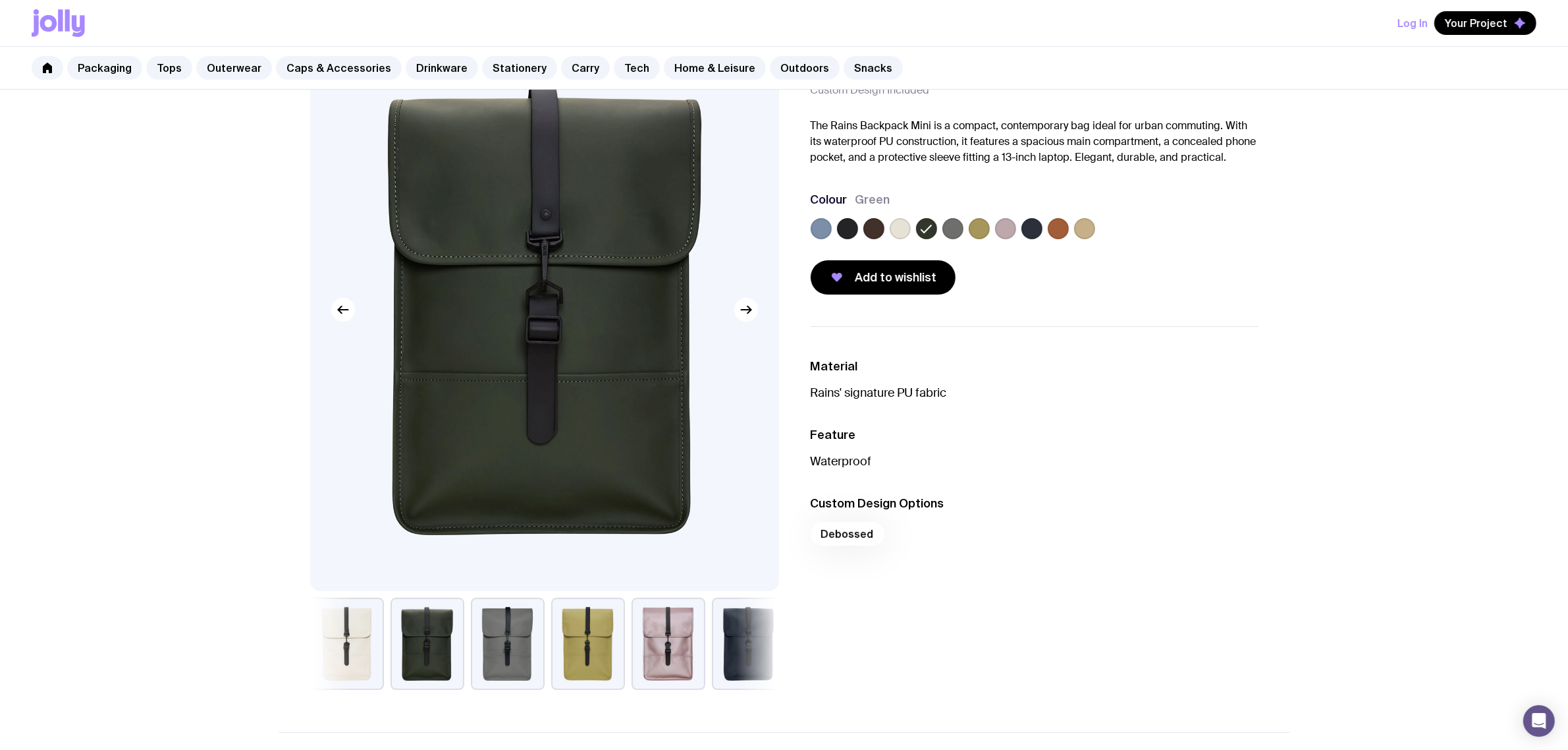
click at [1036, 173] on div "Rains Backpack Mini From $143 Custom Design Included The Rains Backpack Mini is…" at bounding box center [1035, 161] width 448 height 266
click at [1038, 173] on div "Rains Backpack Mini From $143 Custom Design Included The Rains Backpack Mini is…" at bounding box center [1035, 161] width 448 height 266
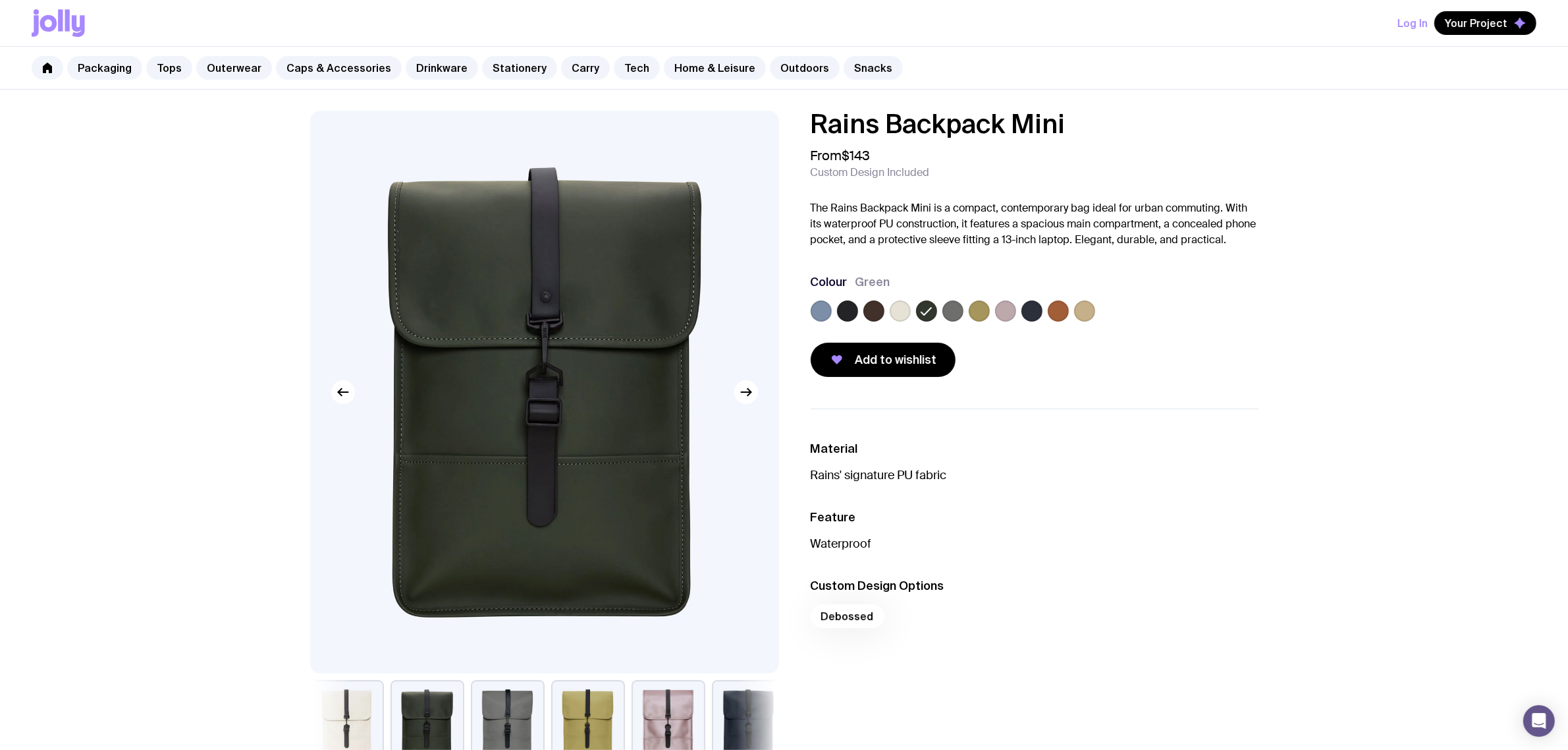
click at [934, 252] on div "Rains Backpack Mini From $143 Custom Design Included The Rains Backpack Mini is…" at bounding box center [1035, 244] width 448 height 266
click at [1101, 143] on div "Rains Backpack Mini From $143 Custom Design Included The Rains Backpack Mini is…" at bounding box center [1035, 244] width 448 height 266
click at [1194, 119] on h1 "Rains Backpack Mini" at bounding box center [1035, 124] width 448 height 26
click at [864, 314] on label at bounding box center [874, 311] width 21 height 21
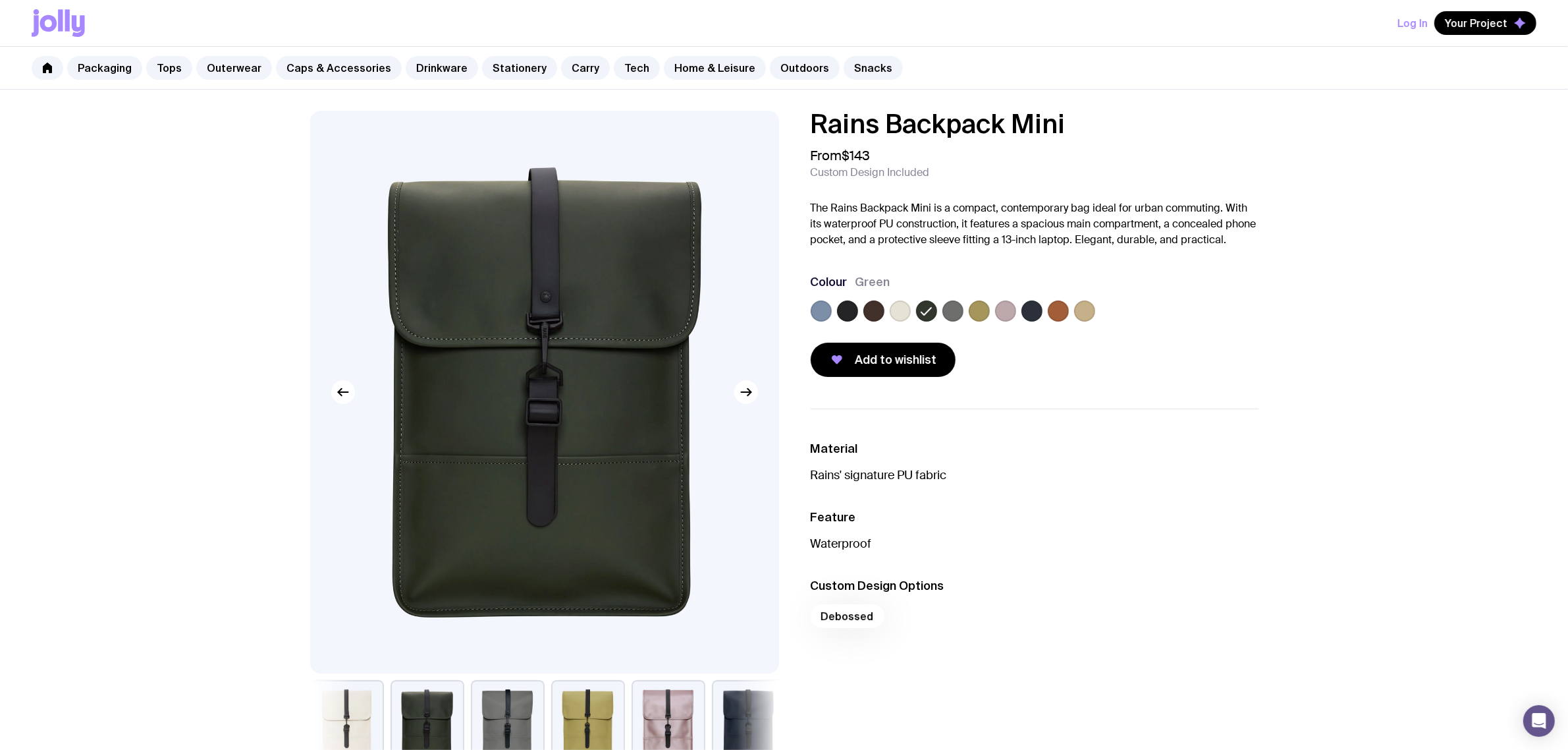
click at [0, 0] on input "radio" at bounding box center [0, 0] width 0 height 0
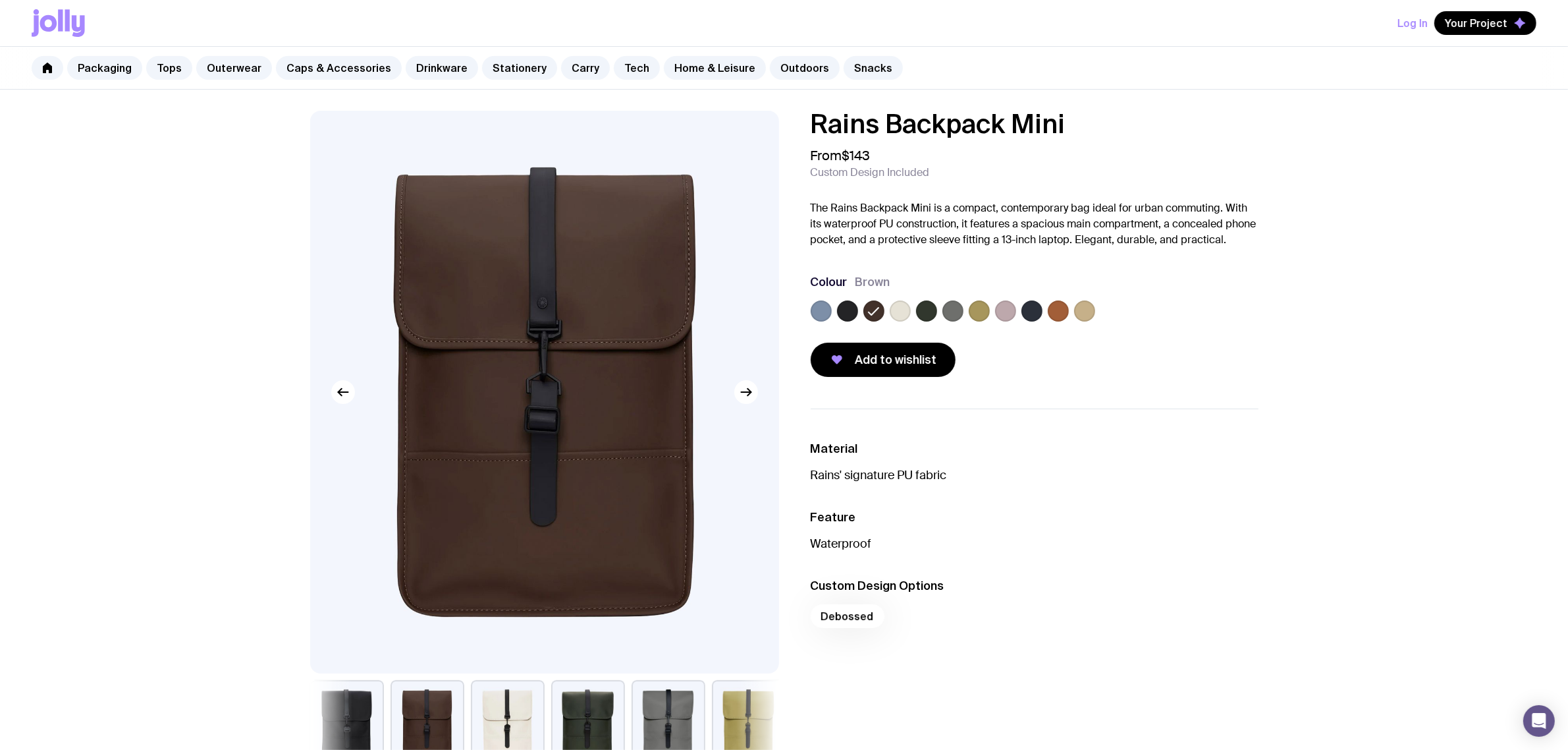
click at [864, 314] on label at bounding box center [874, 311] width 21 height 21
click at [0, 0] on input "radio" at bounding box center [0, 0] width 0 height 0
click at [858, 314] on div at bounding box center [1035, 313] width 448 height 26
click at [843, 311] on label at bounding box center [847, 311] width 21 height 21
click at [0, 0] on input "radio" at bounding box center [0, 0] width 0 height 0
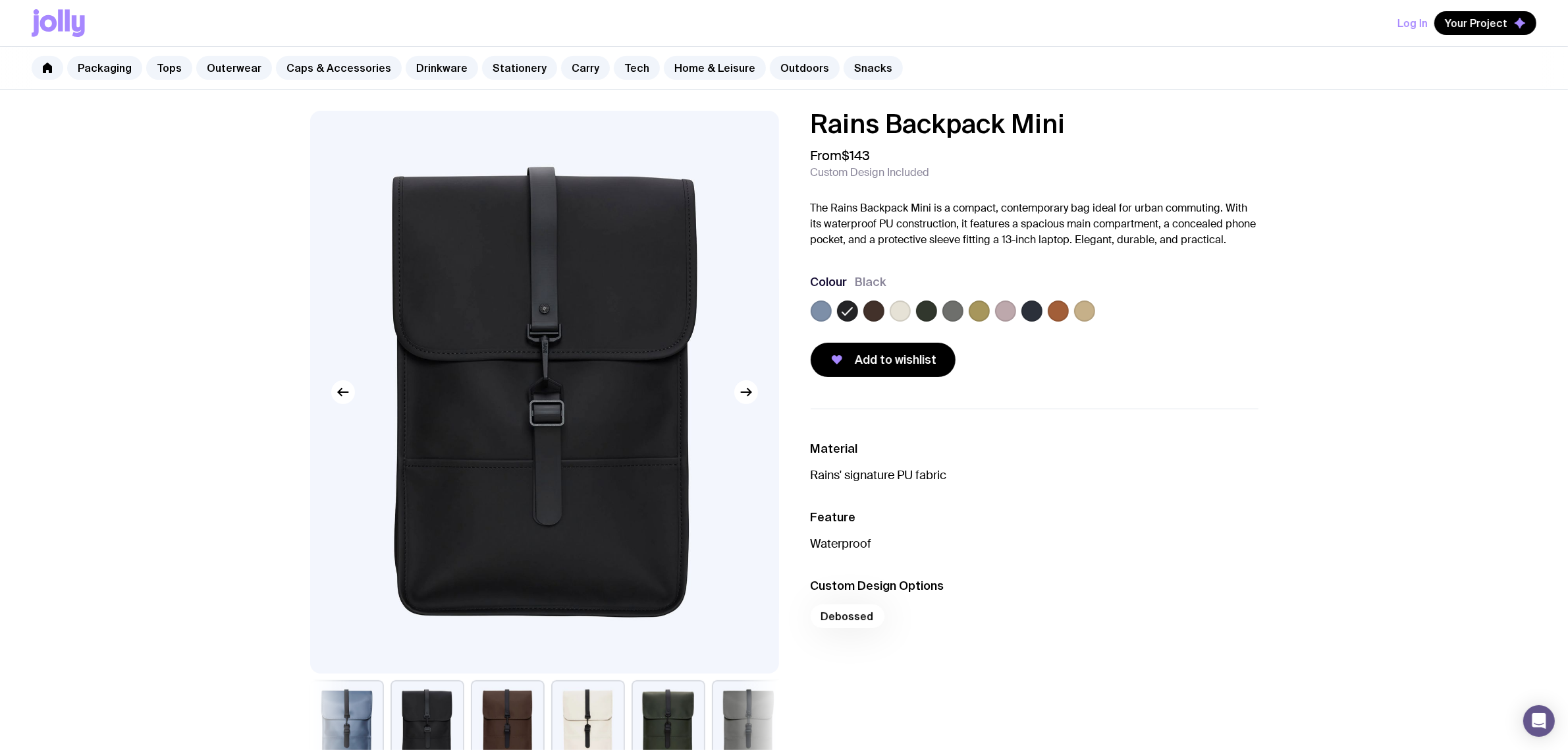
click at [816, 308] on label at bounding box center [821, 311] width 21 height 21
click at [0, 0] on input "radio" at bounding box center [0, 0] width 0 height 0
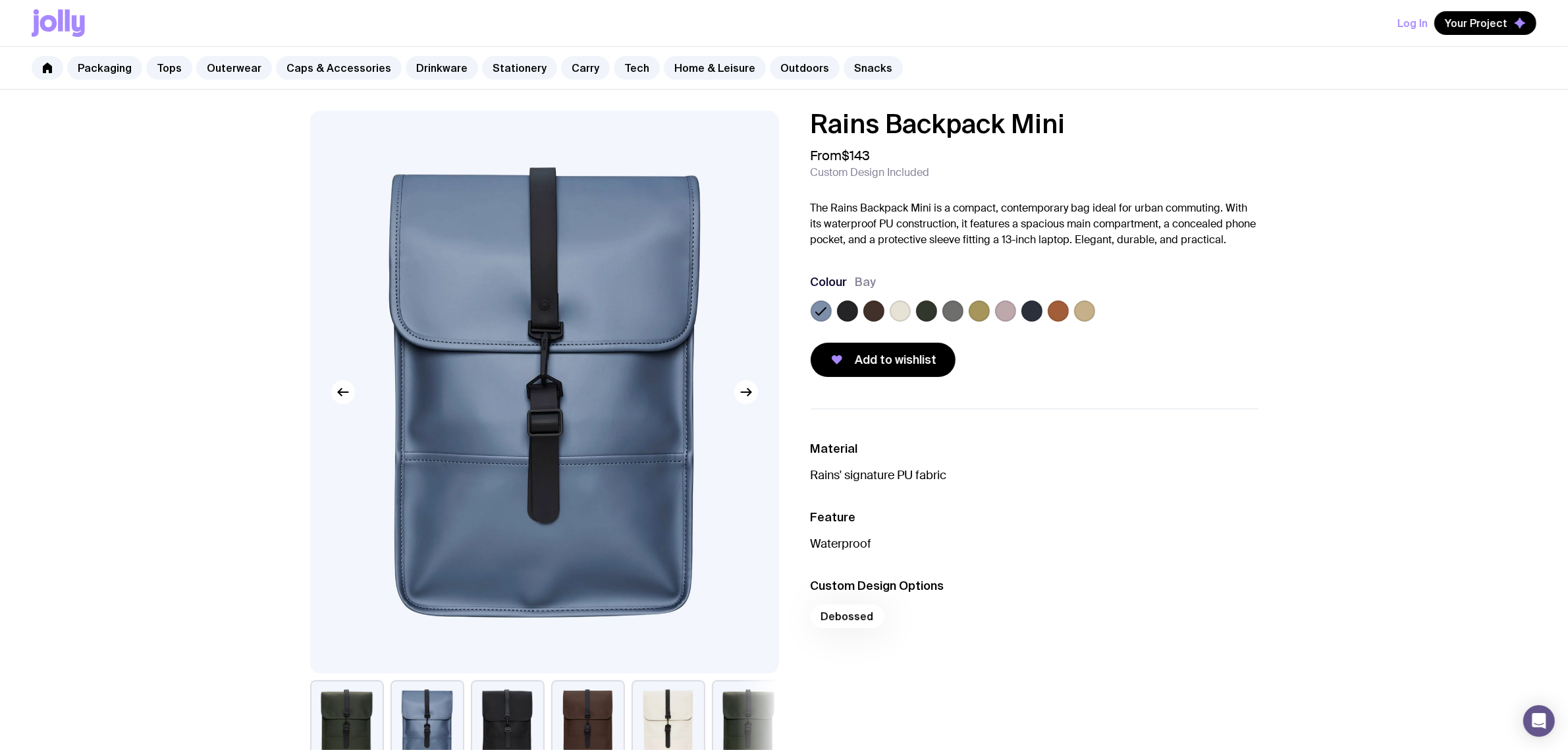
click at [952, 308] on label at bounding box center [953, 311] width 21 height 21
click at [0, 0] on input "radio" at bounding box center [0, 0] width 0 height 0
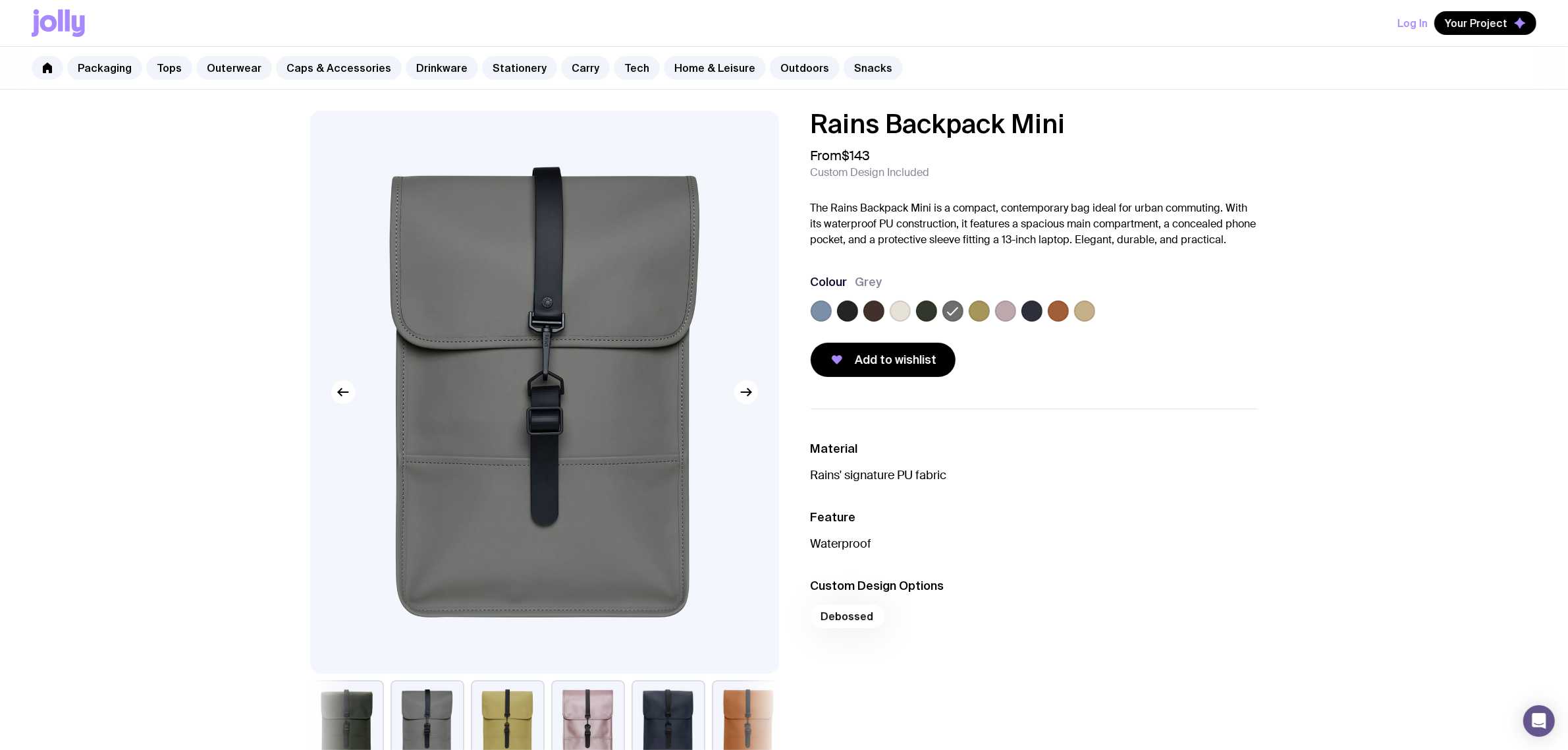
click at [927, 313] on label at bounding box center [926, 311] width 21 height 21
click at [0, 0] on input "radio" at bounding box center [0, 0] width 0 height 0
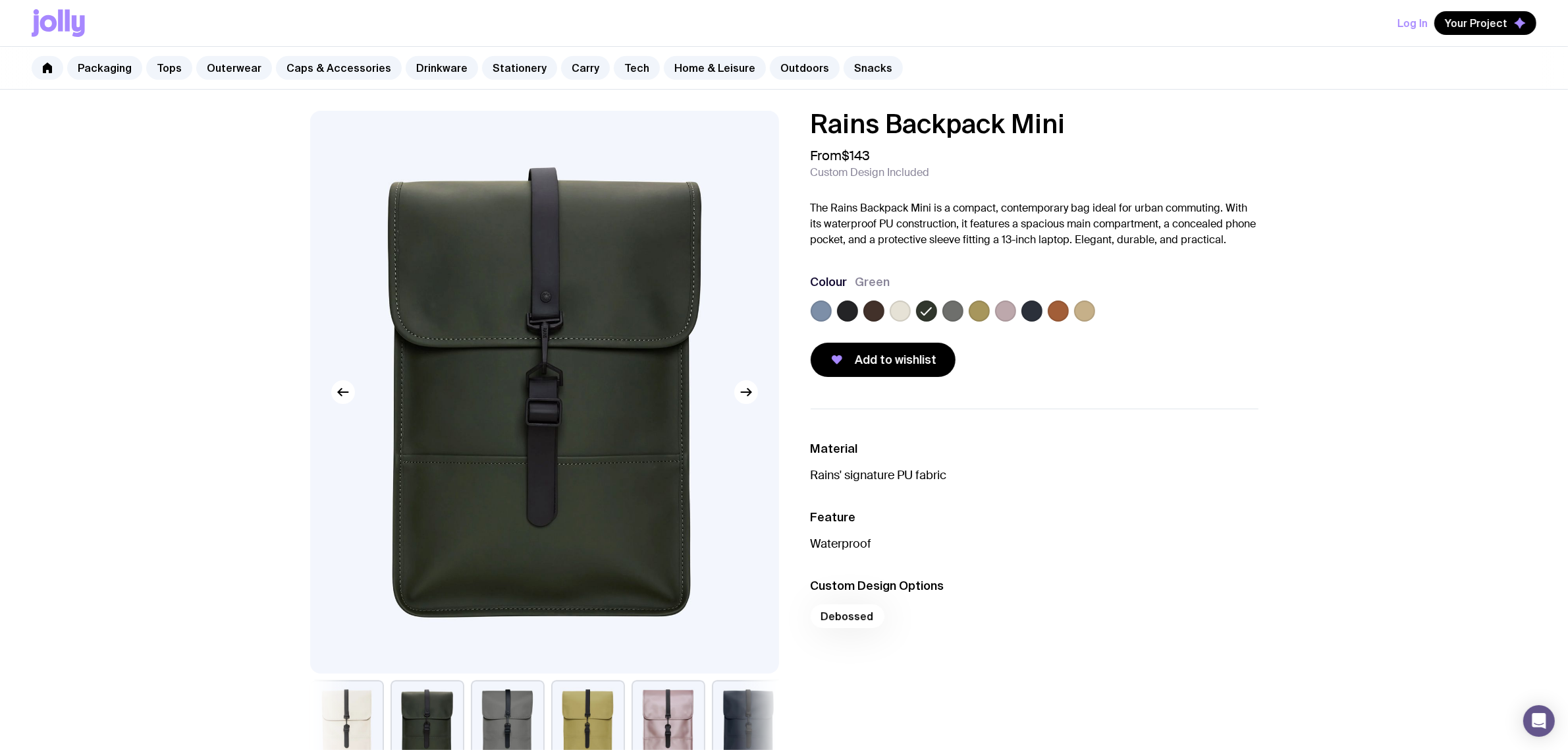
click at [953, 314] on label at bounding box center [953, 311] width 21 height 21
click at [0, 0] on input "radio" at bounding box center [0, 0] width 0 height 0
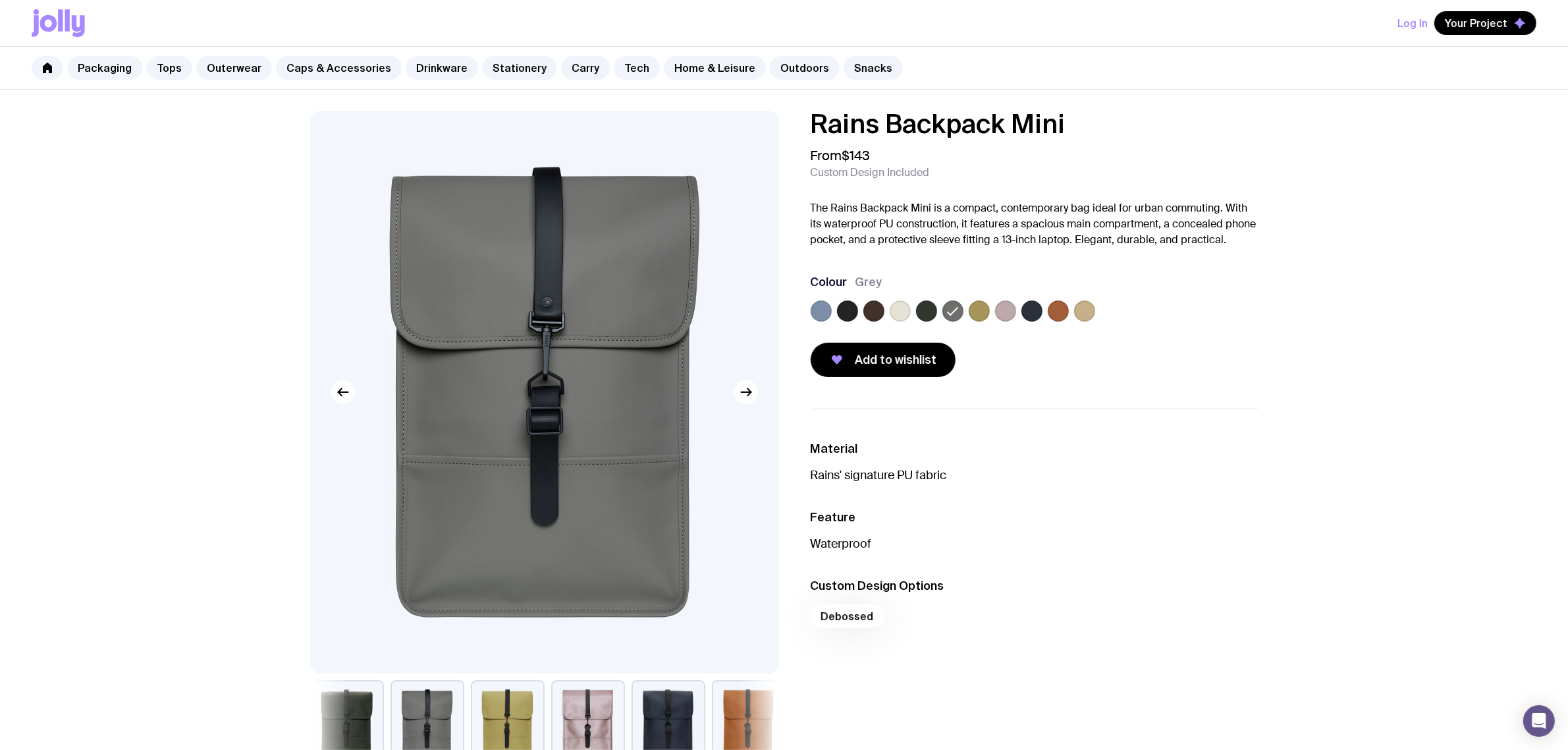
click at [1025, 317] on label at bounding box center [1032, 311] width 21 height 21
click at [0, 0] on input "radio" at bounding box center [0, 0] width 0 height 0
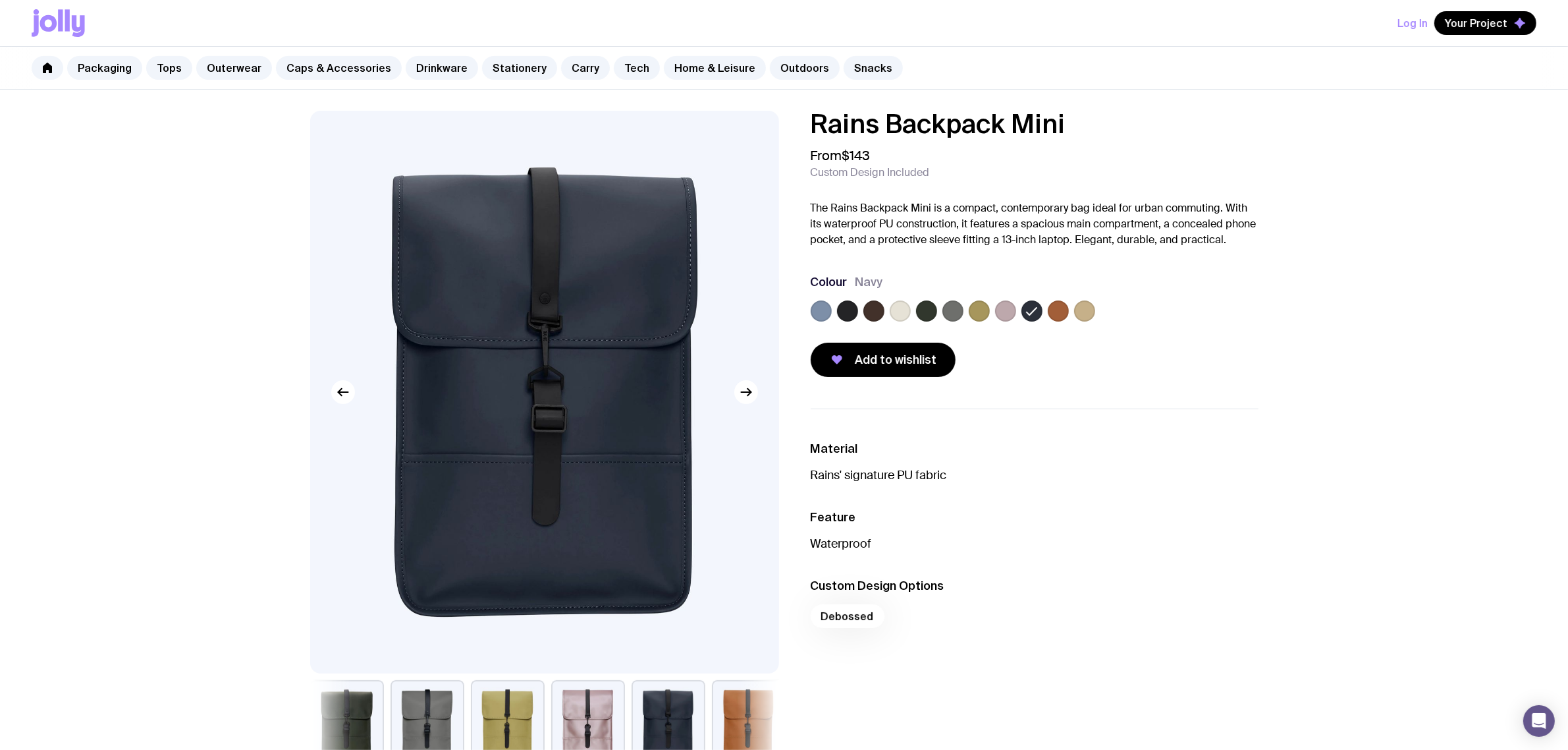
click at [920, 317] on label at bounding box center [926, 311] width 21 height 21
click at [0, 0] on input "radio" at bounding box center [0, 0] width 0 height 0
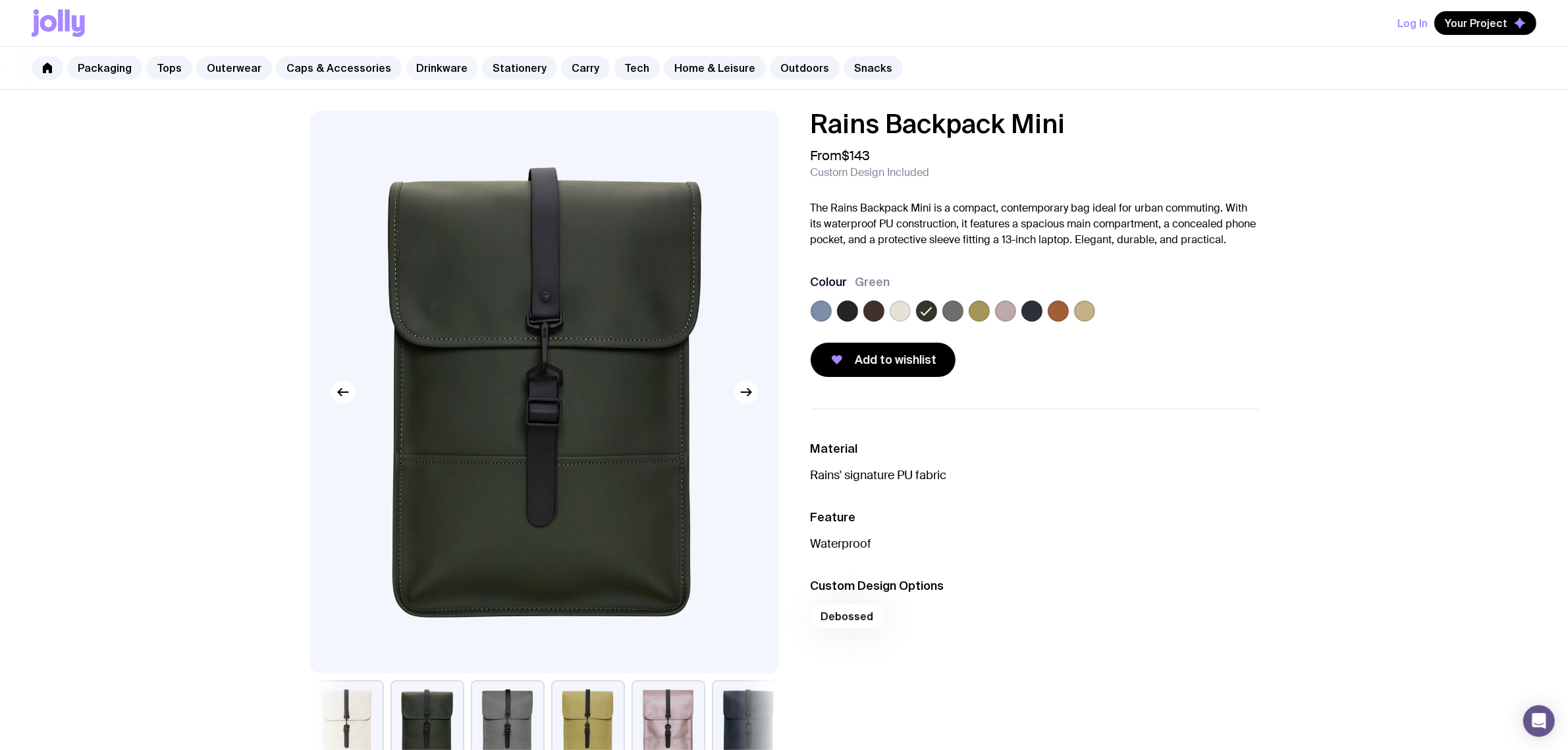
click at [428, 68] on link "Drinkware" at bounding box center [441, 68] width 72 height 24
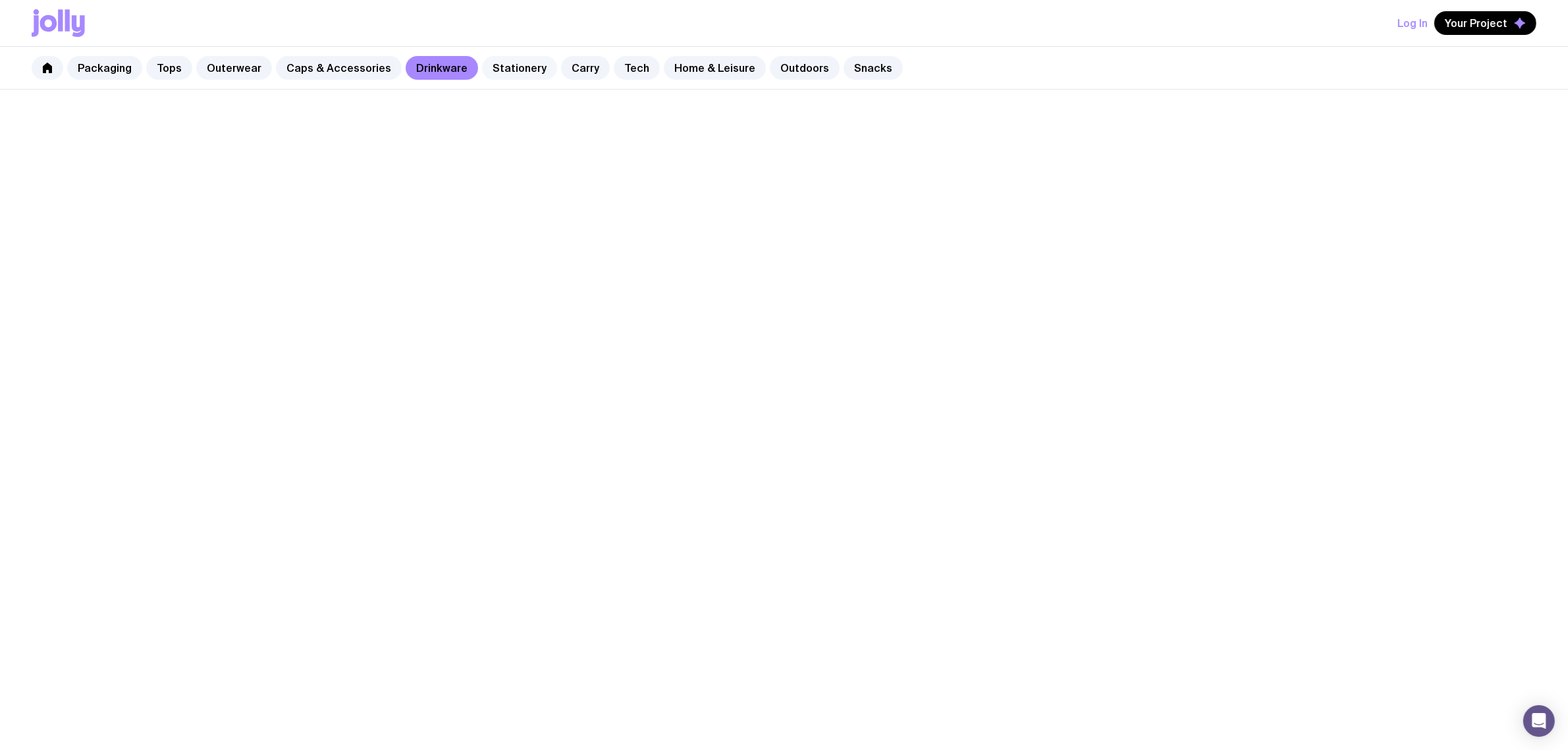
click at [486, 68] on link "Stationery" at bounding box center [520, 68] width 75 height 24
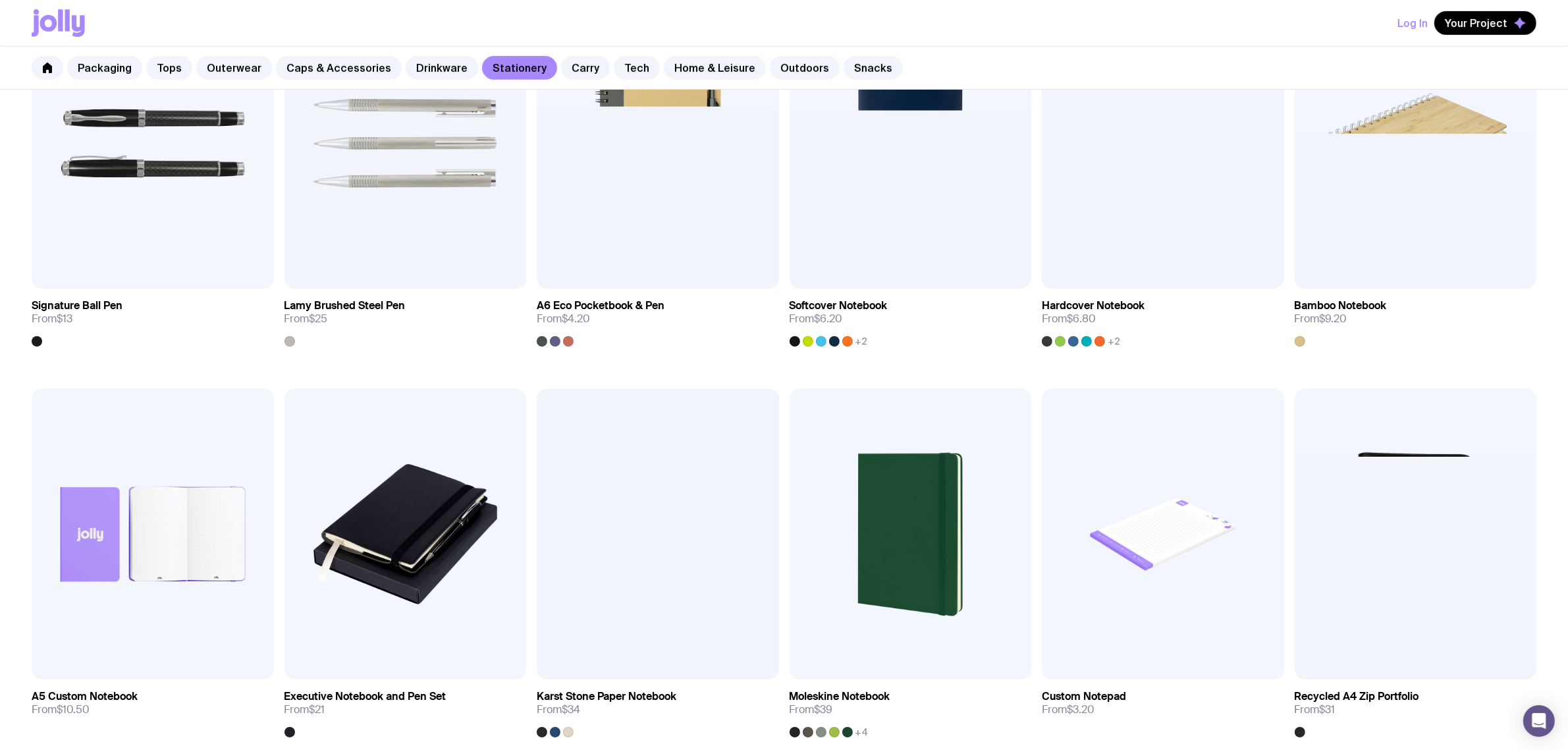
scroll to position [565, 0]
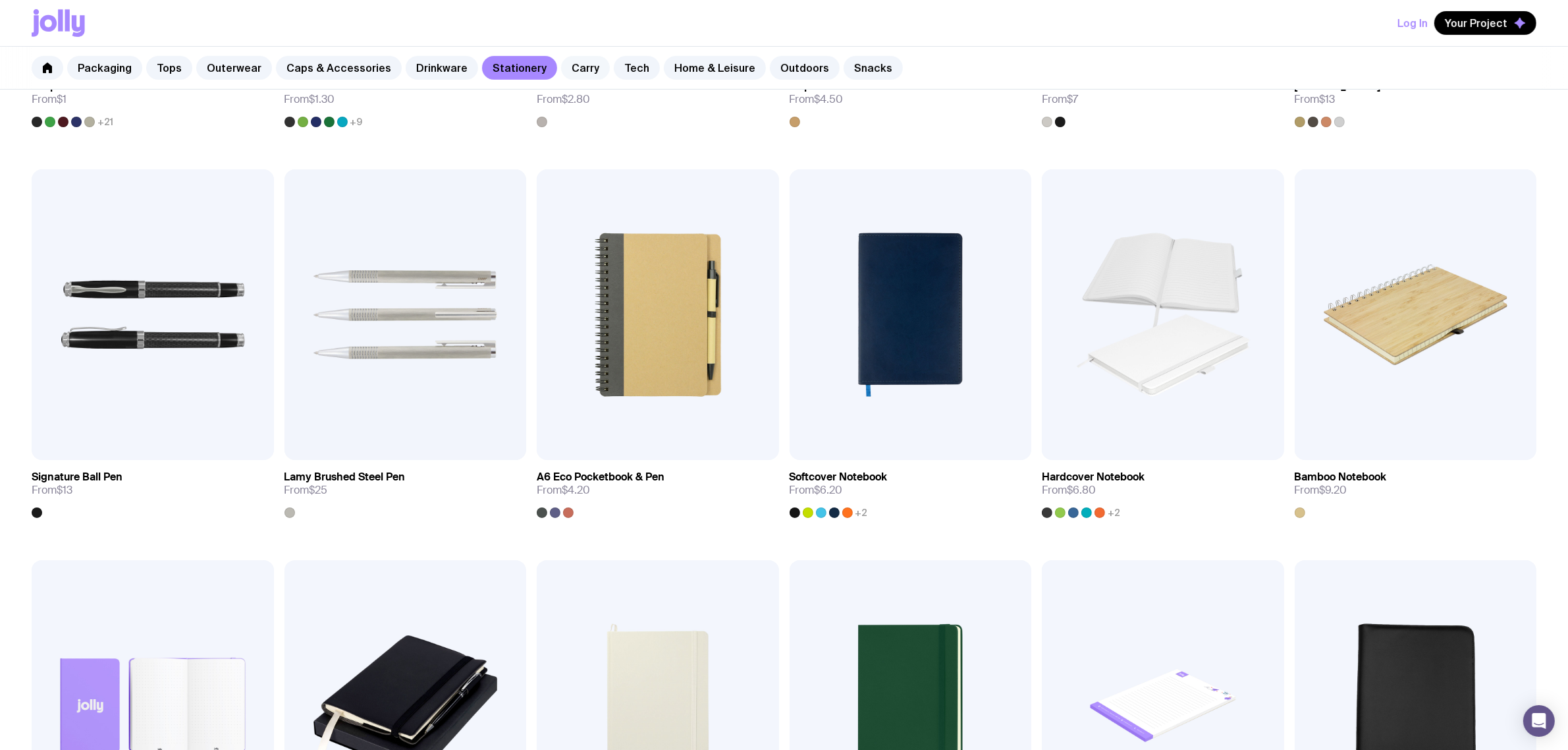
click at [578, 70] on link "Carry" at bounding box center [586, 68] width 49 height 24
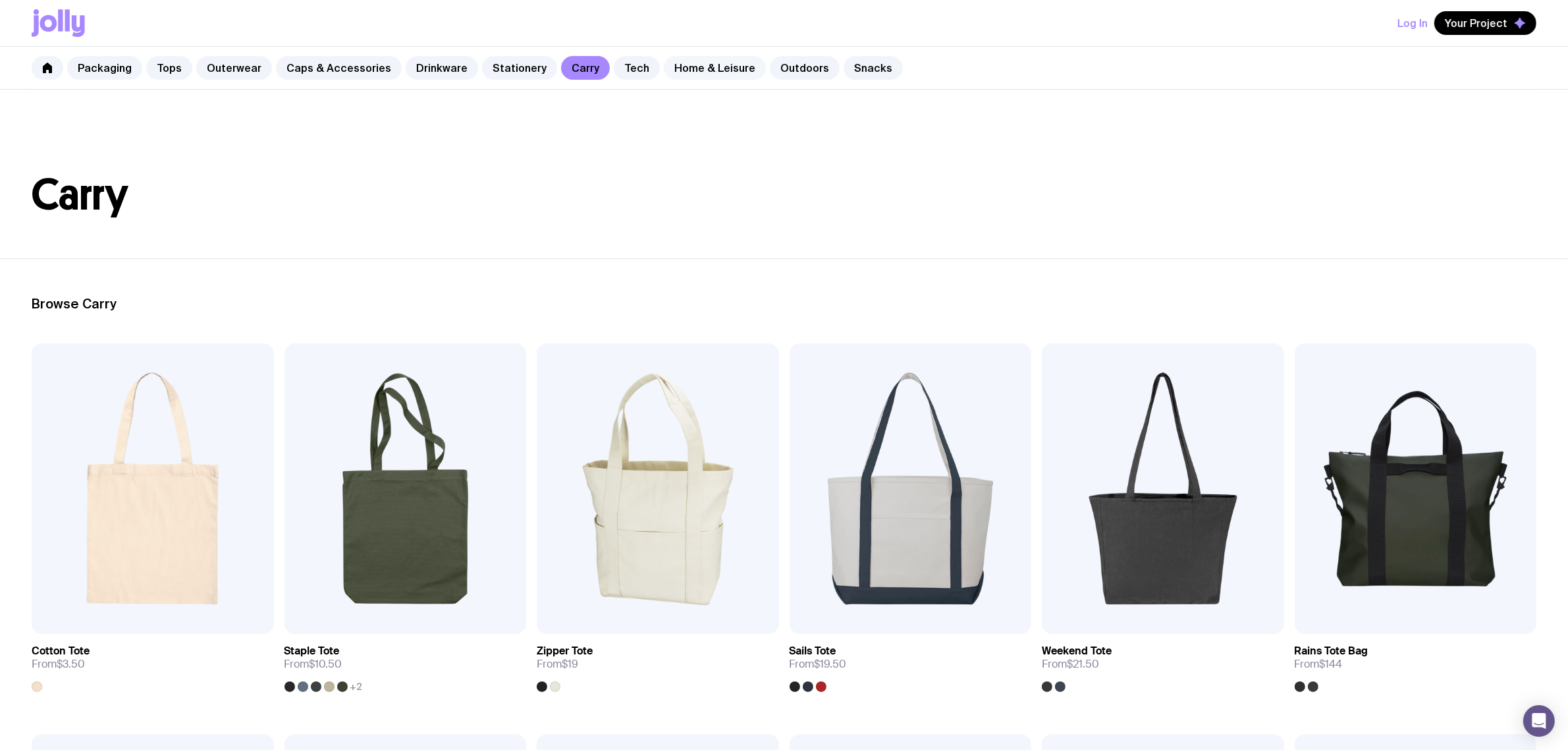
click at [673, 67] on link "Home & Leisure" at bounding box center [715, 68] width 102 height 24
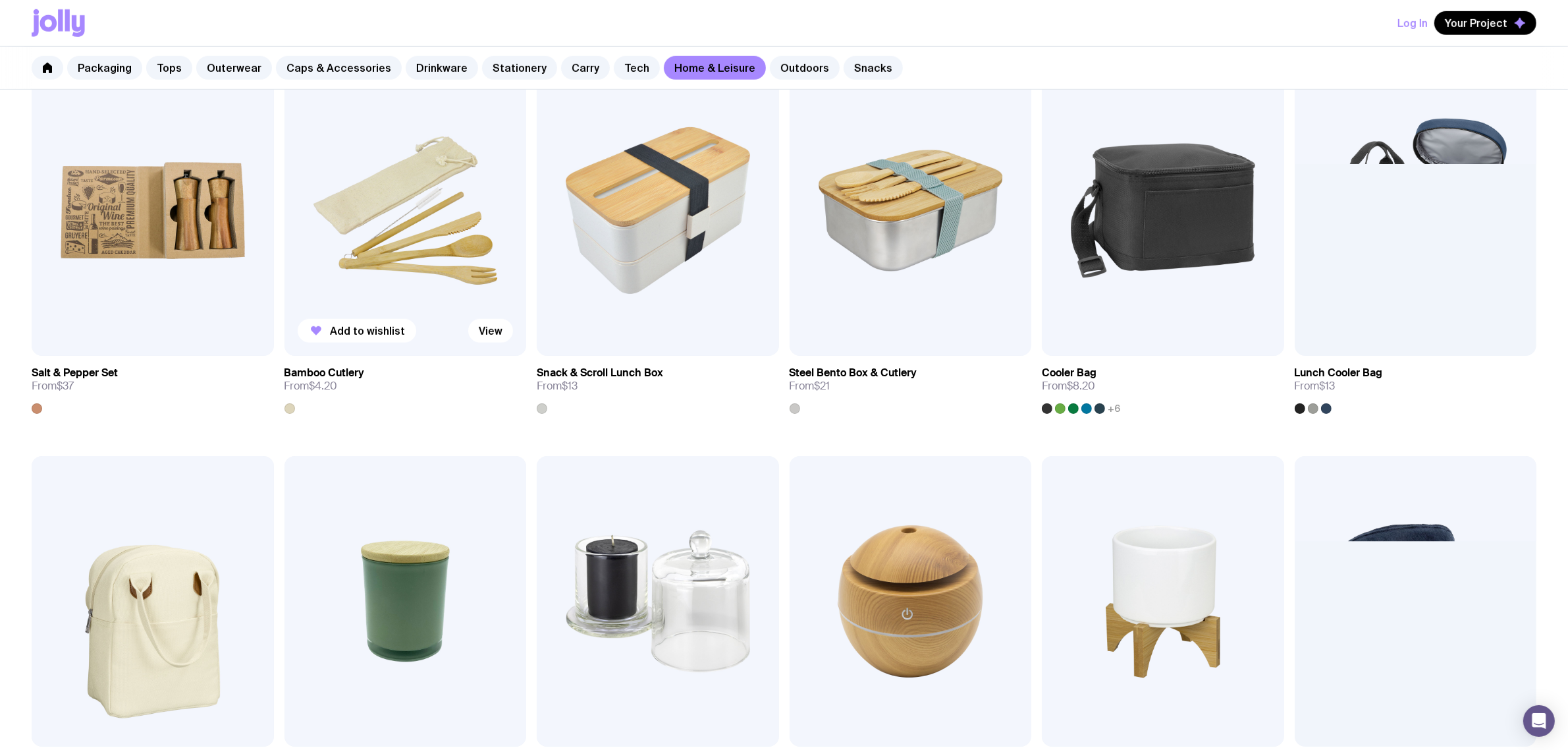
scroll to position [1071, 0]
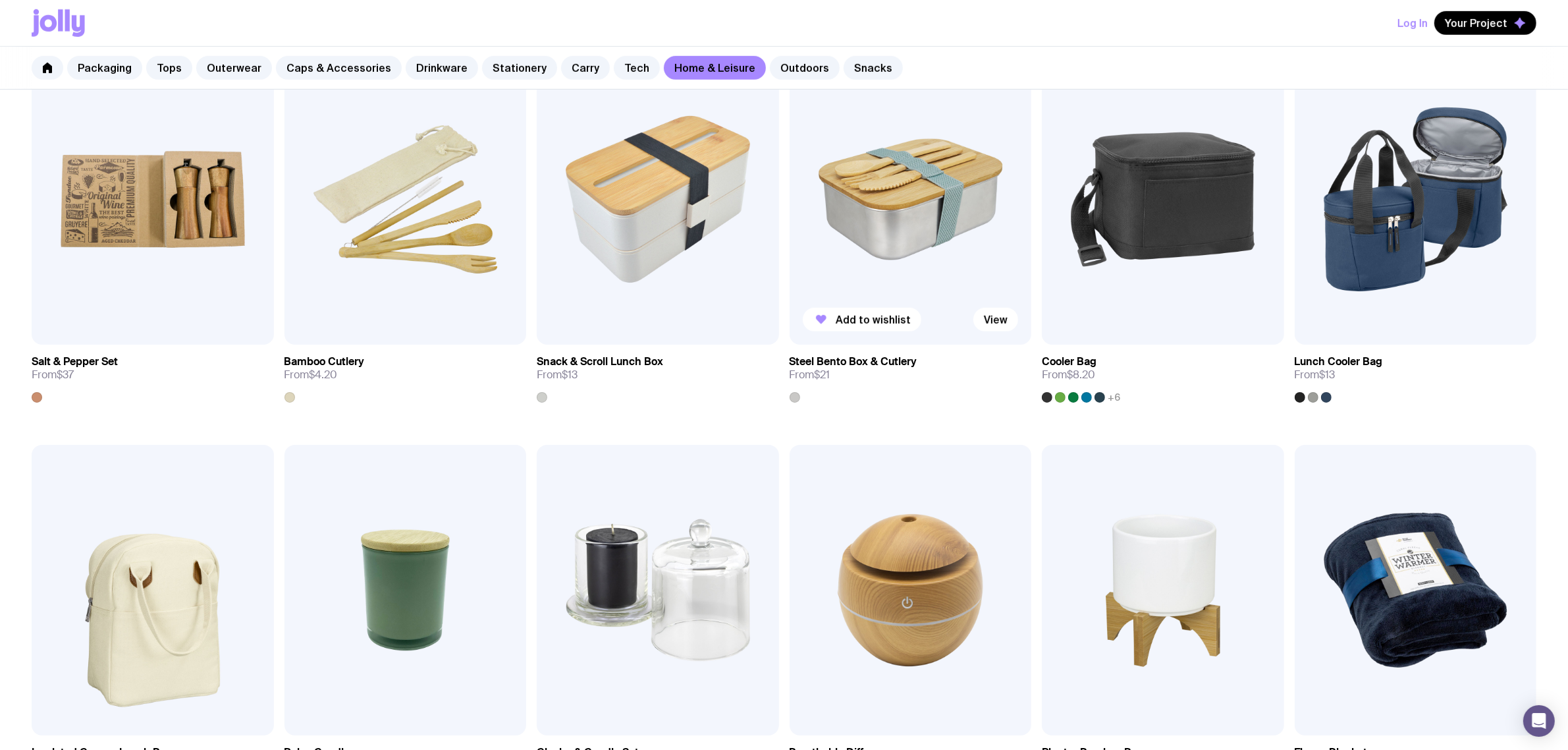
click at [914, 200] on img at bounding box center [910, 199] width 242 height 291
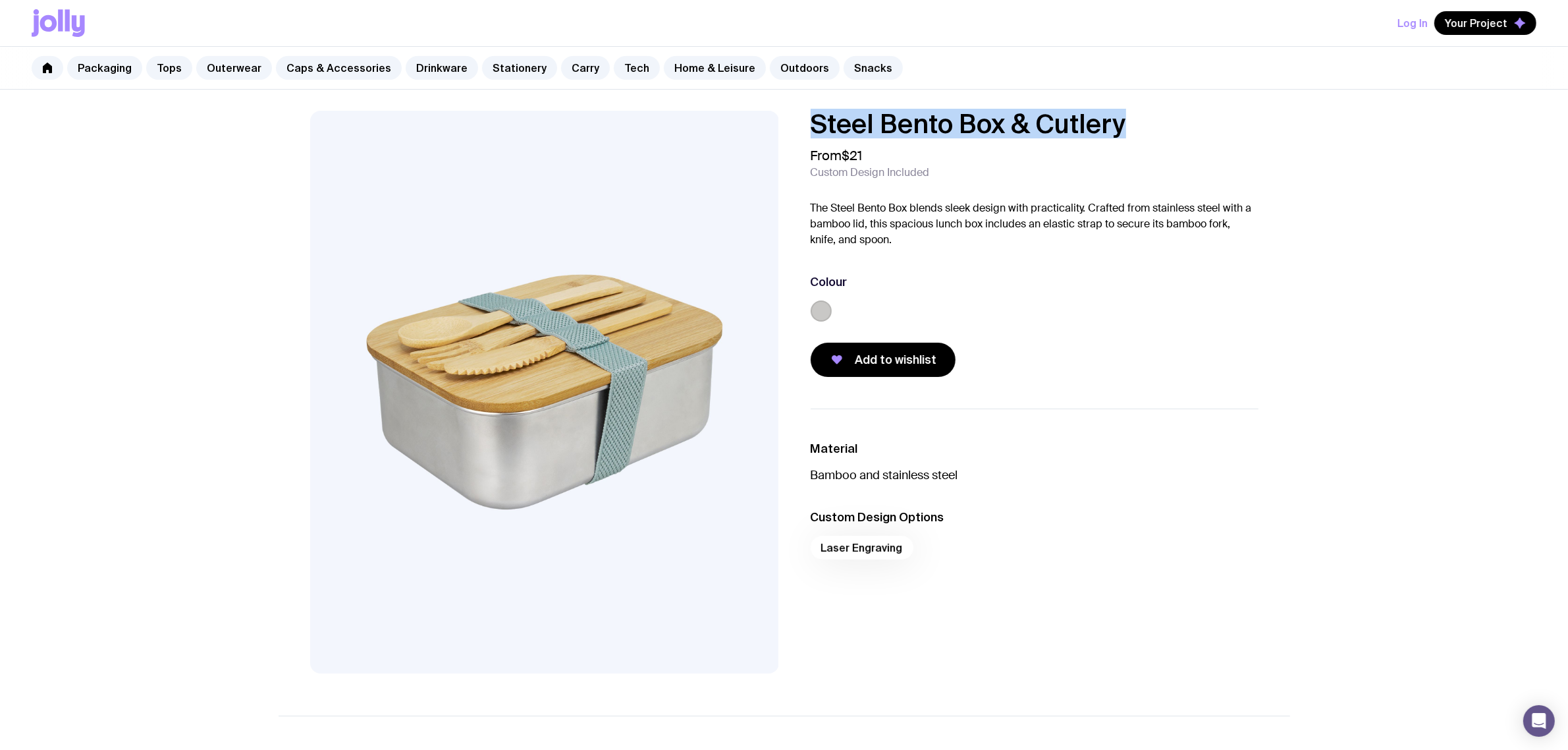
drag, startPoint x: 1064, startPoint y: 124, endPoint x: 812, endPoint y: 136, distance: 252.3
click at [812, 136] on h1 "Steel Bento Box & Cutlery" at bounding box center [1035, 124] width 448 height 26
copy h1 "Steel Bento Box & Cutlery"
